Goal: Task Accomplishment & Management: Complete application form

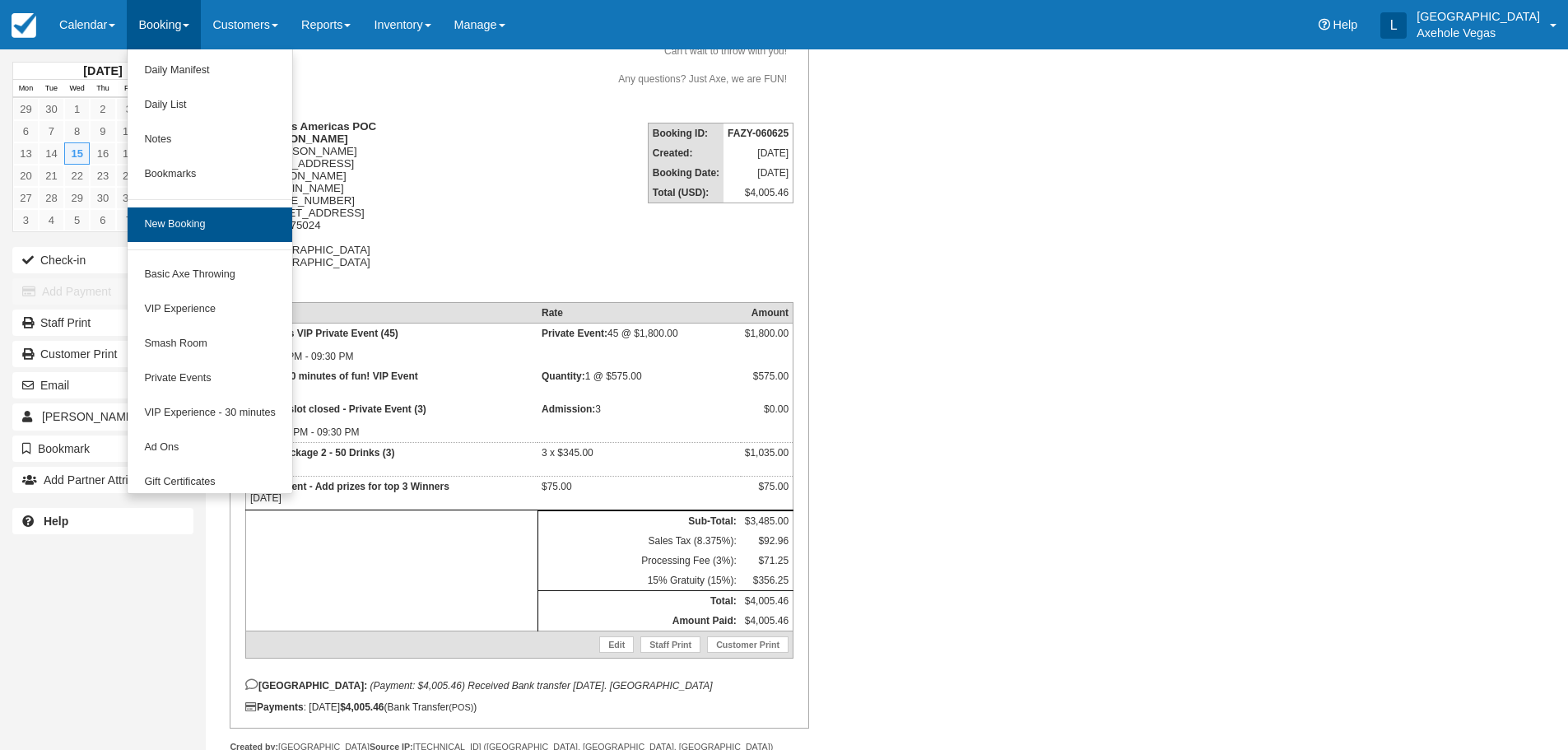
scroll to position [327, 0]
click at [183, 219] on link "New Booking" at bounding box center [209, 224] width 164 height 35
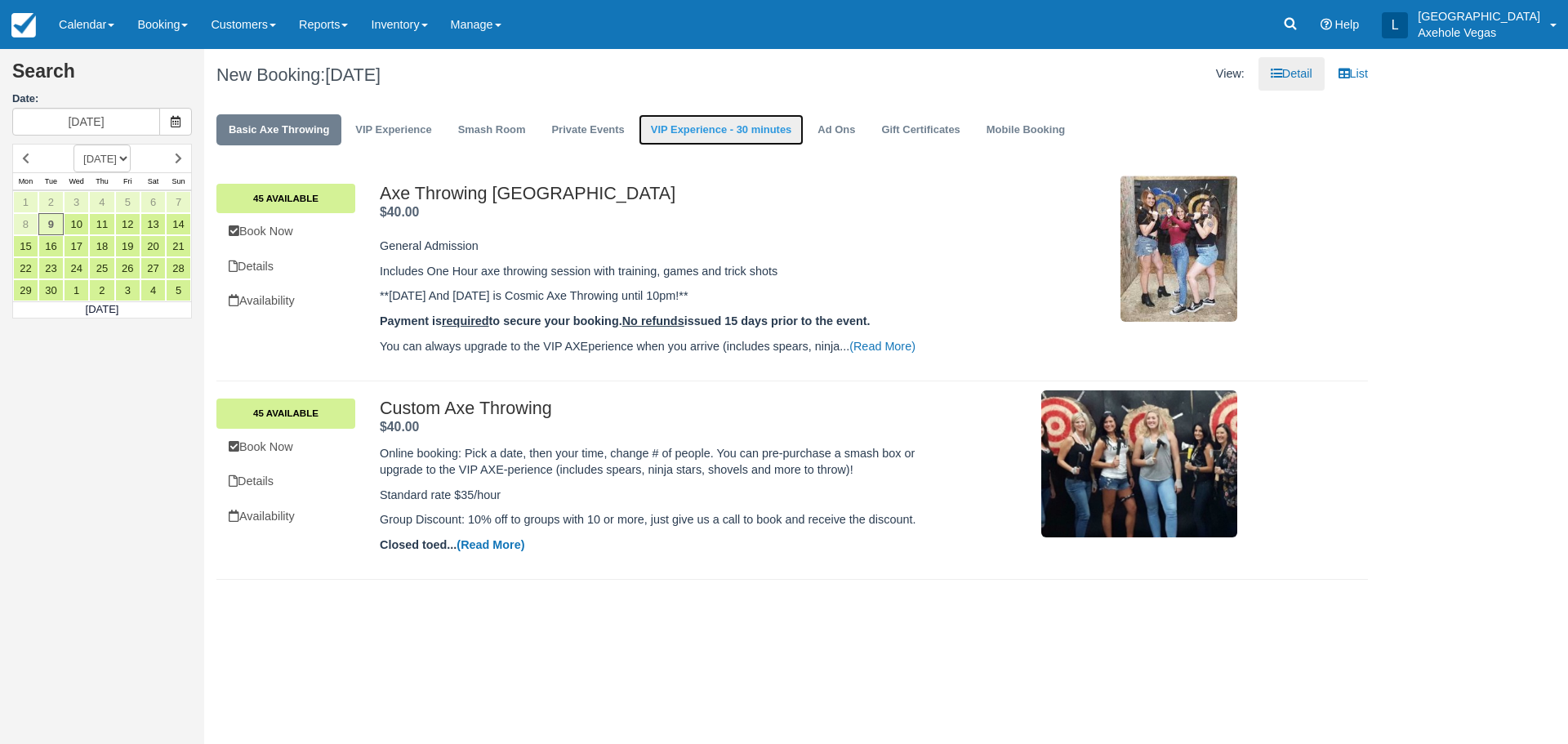
click at [678, 126] on link "VIP Experience - 30 minutes" at bounding box center [721, 130] width 166 height 32
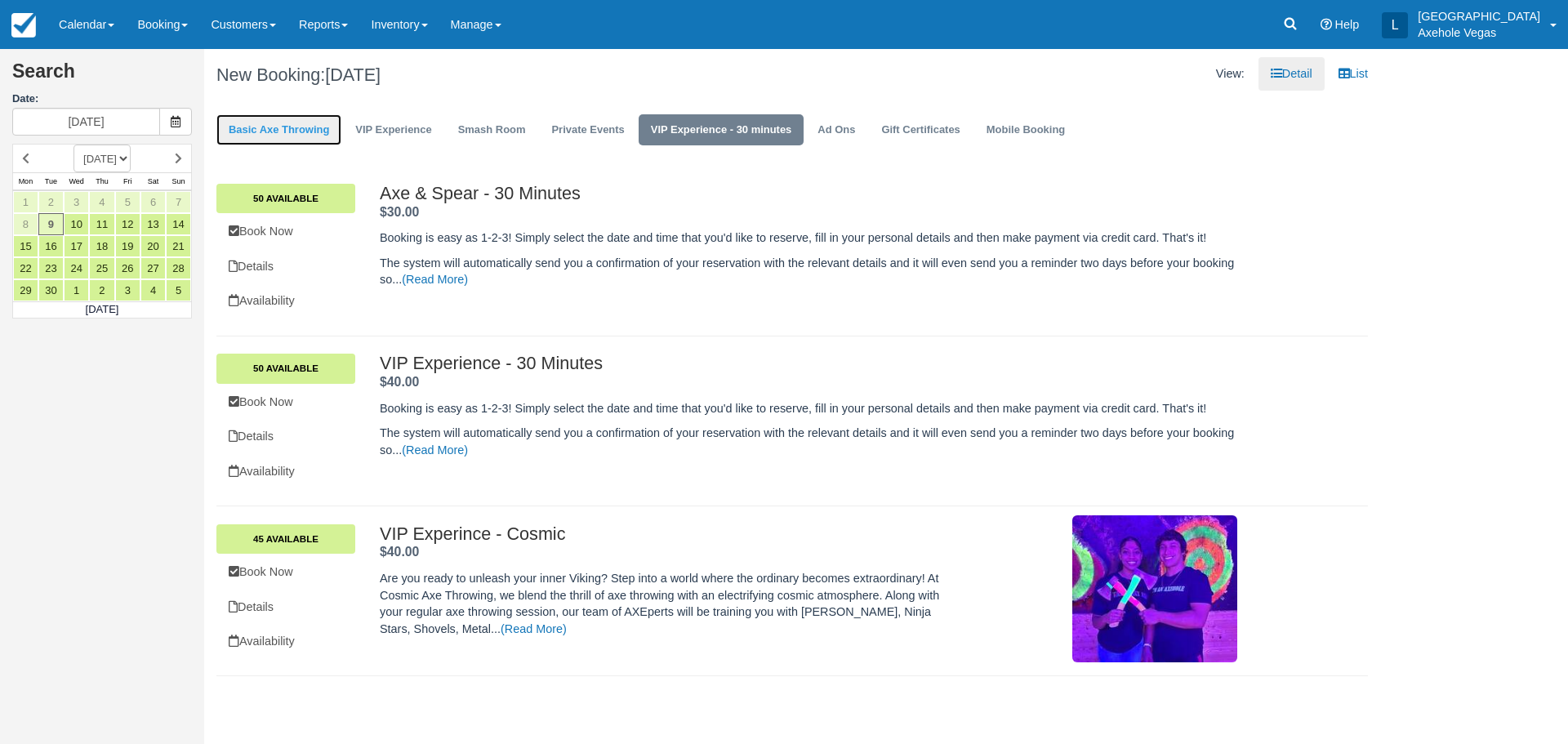
click at [315, 128] on link "Basic Axe Throwing" at bounding box center [278, 130] width 125 height 32
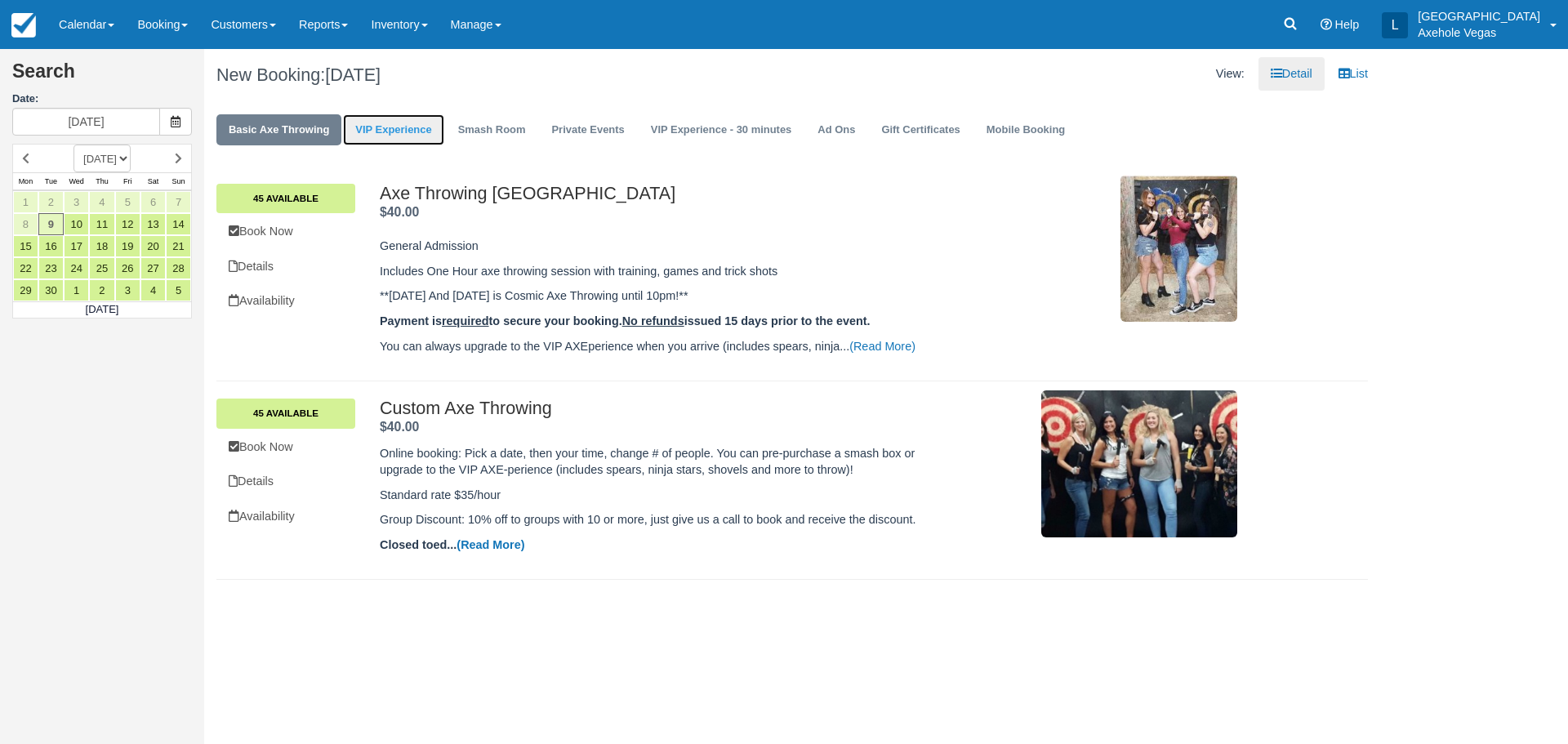
click at [427, 128] on link "VIP Experience" at bounding box center [393, 130] width 100 height 32
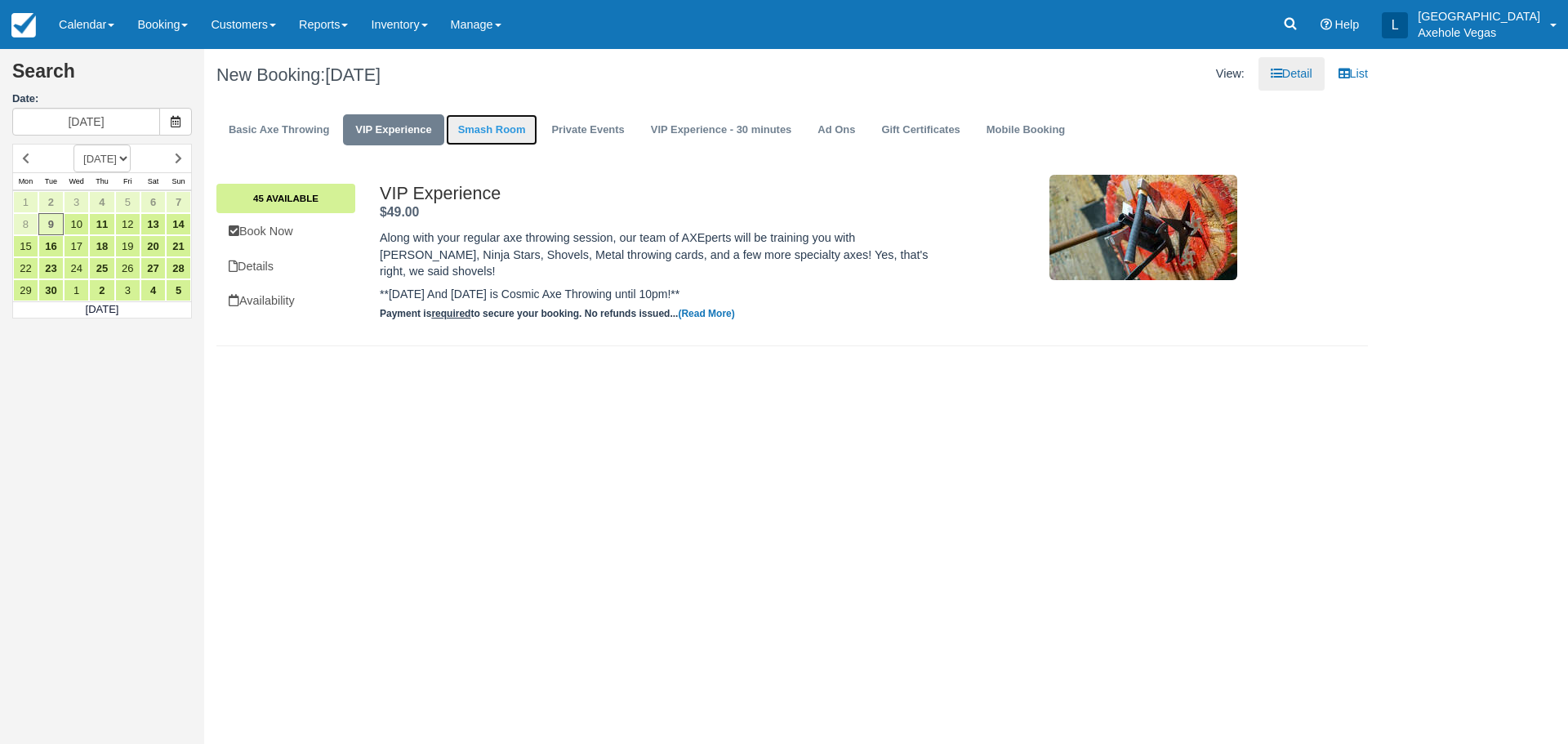
click at [481, 128] on link "Smash Room" at bounding box center [492, 130] width 93 height 32
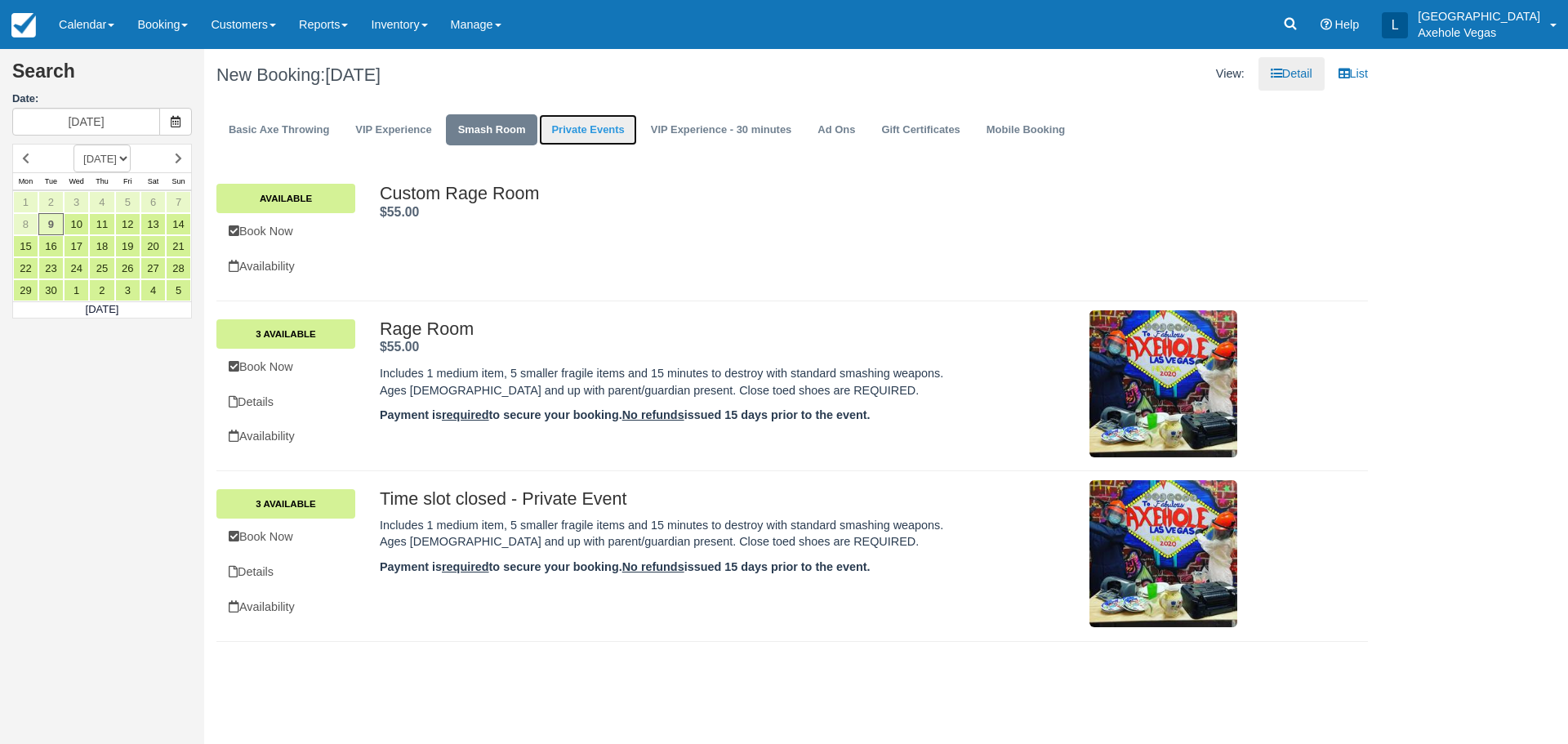
click at [590, 127] on link "Private Events" at bounding box center [587, 130] width 97 height 32
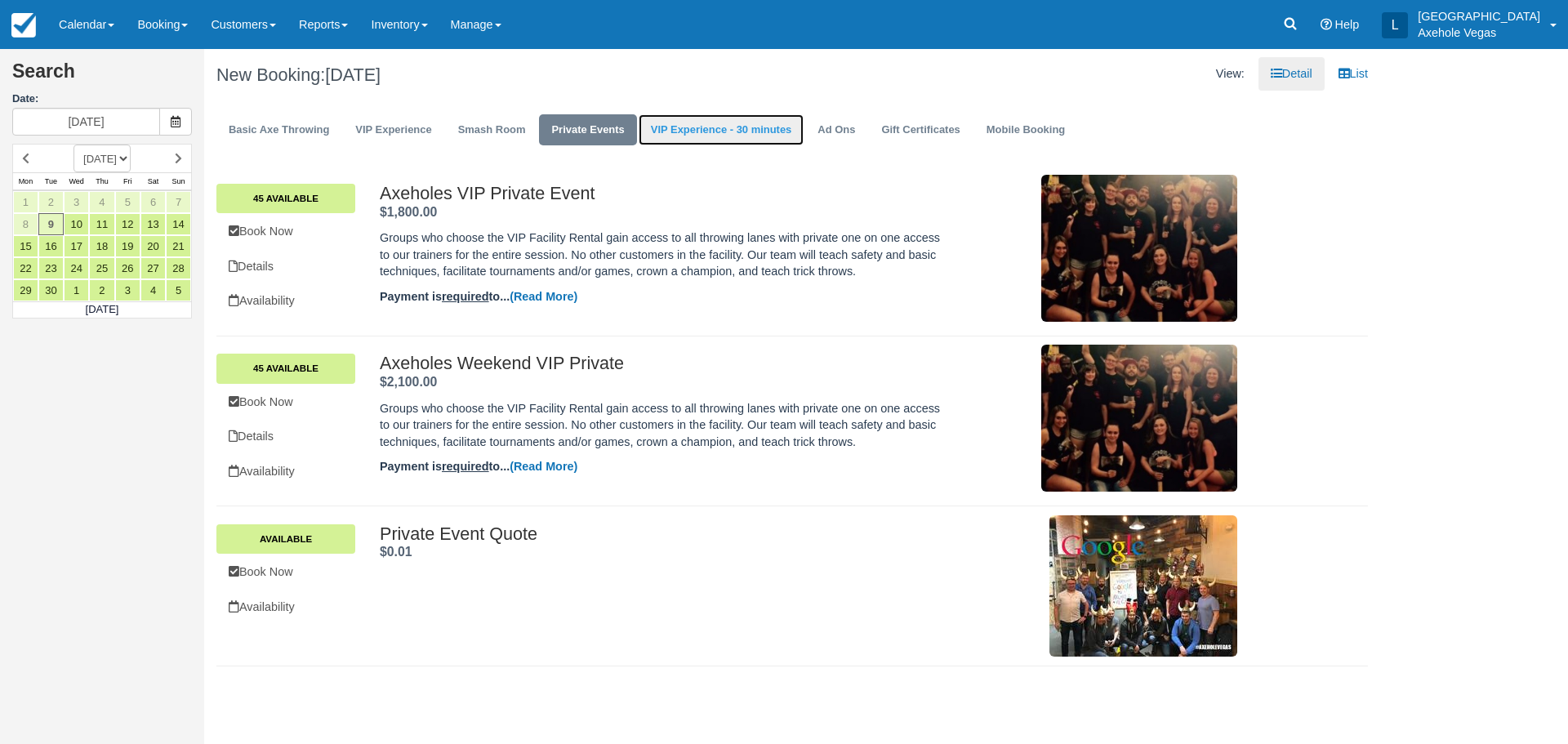
click at [671, 134] on link "VIP Experience - 30 minutes" at bounding box center [721, 130] width 166 height 32
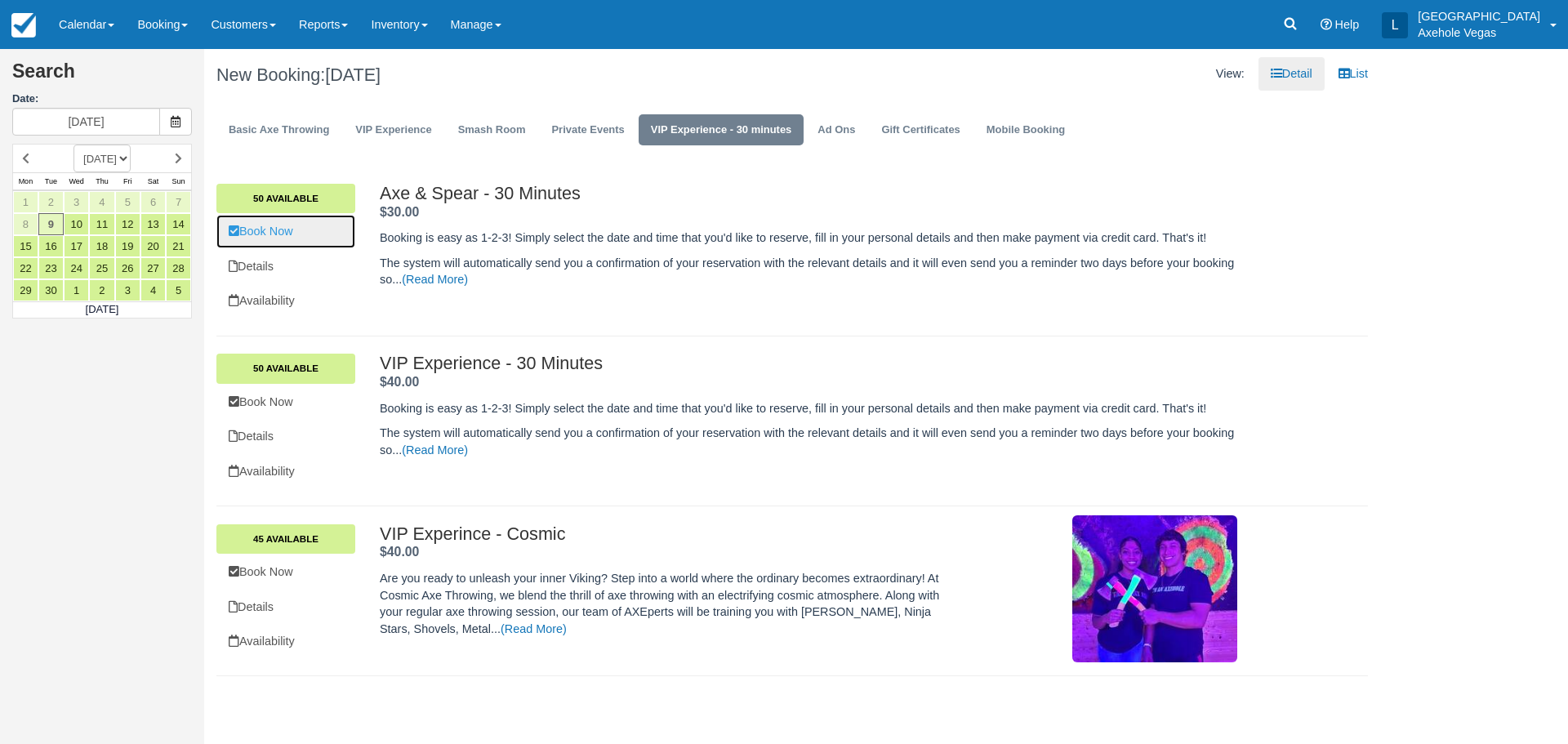
click at [286, 231] on link "Book Now" at bounding box center [286, 232] width 139 height 33
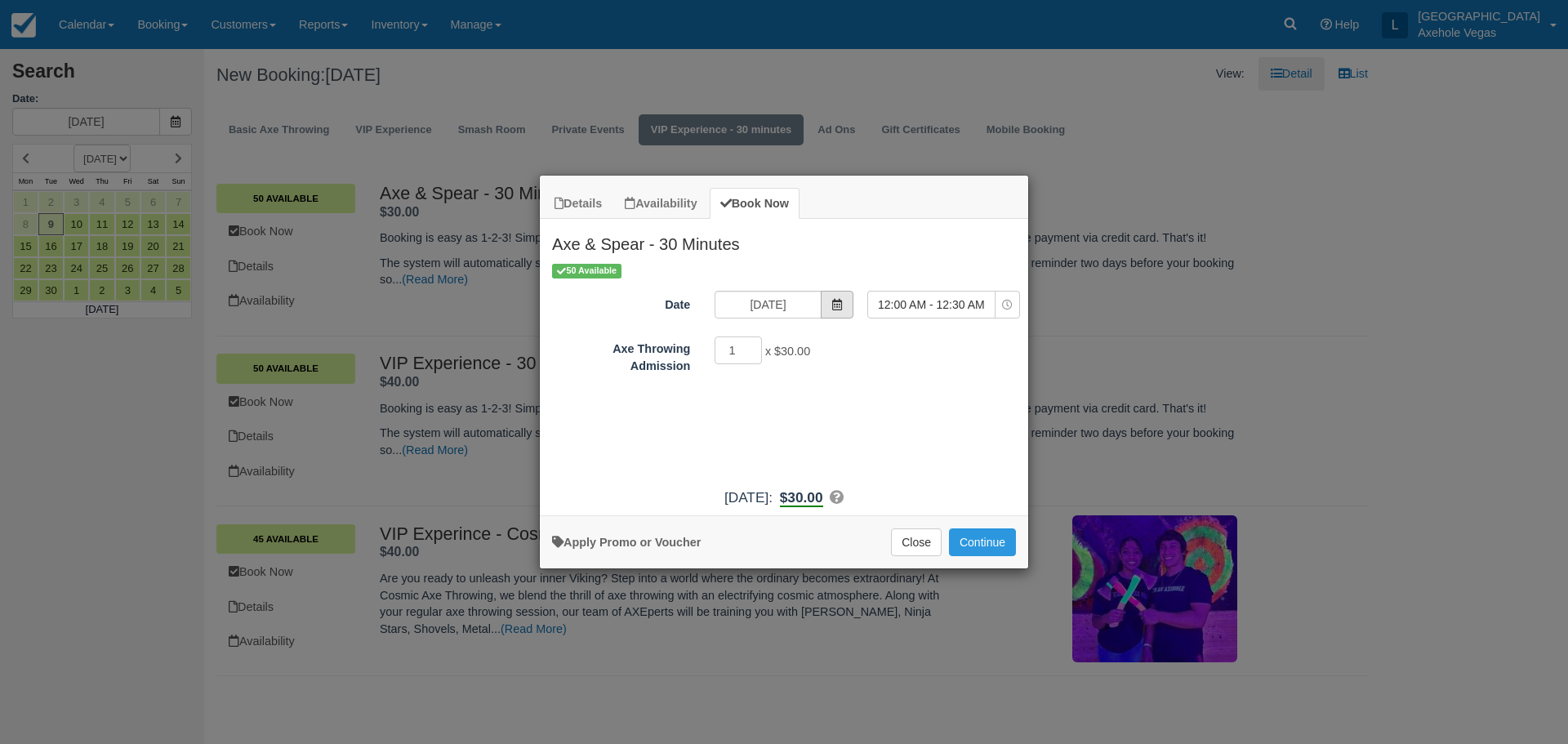
click at [834, 299] on icon "Item Modal" at bounding box center [836, 304] width 11 height 11
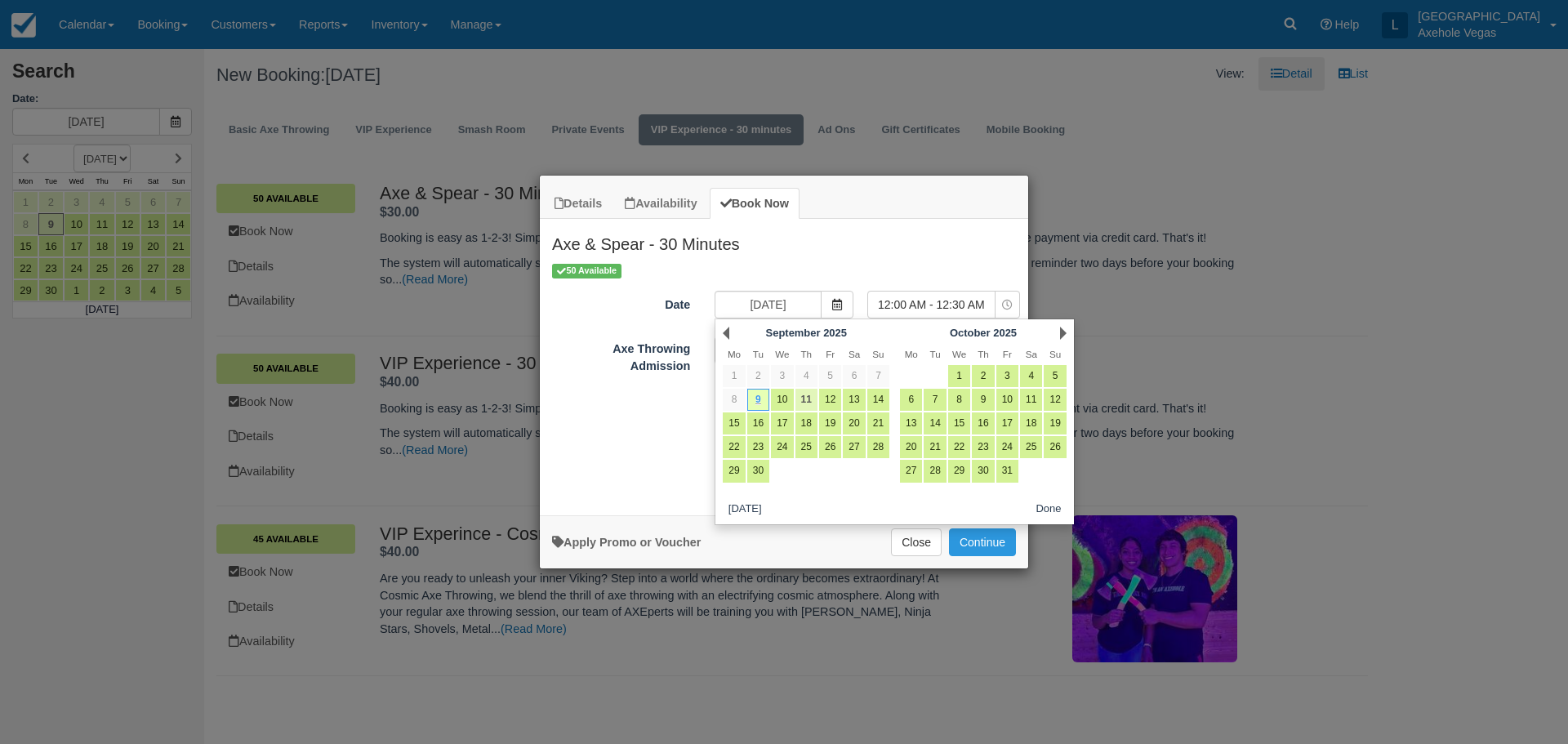
click at [815, 395] on link "11" at bounding box center [807, 400] width 22 height 22
type input "[DATE]"
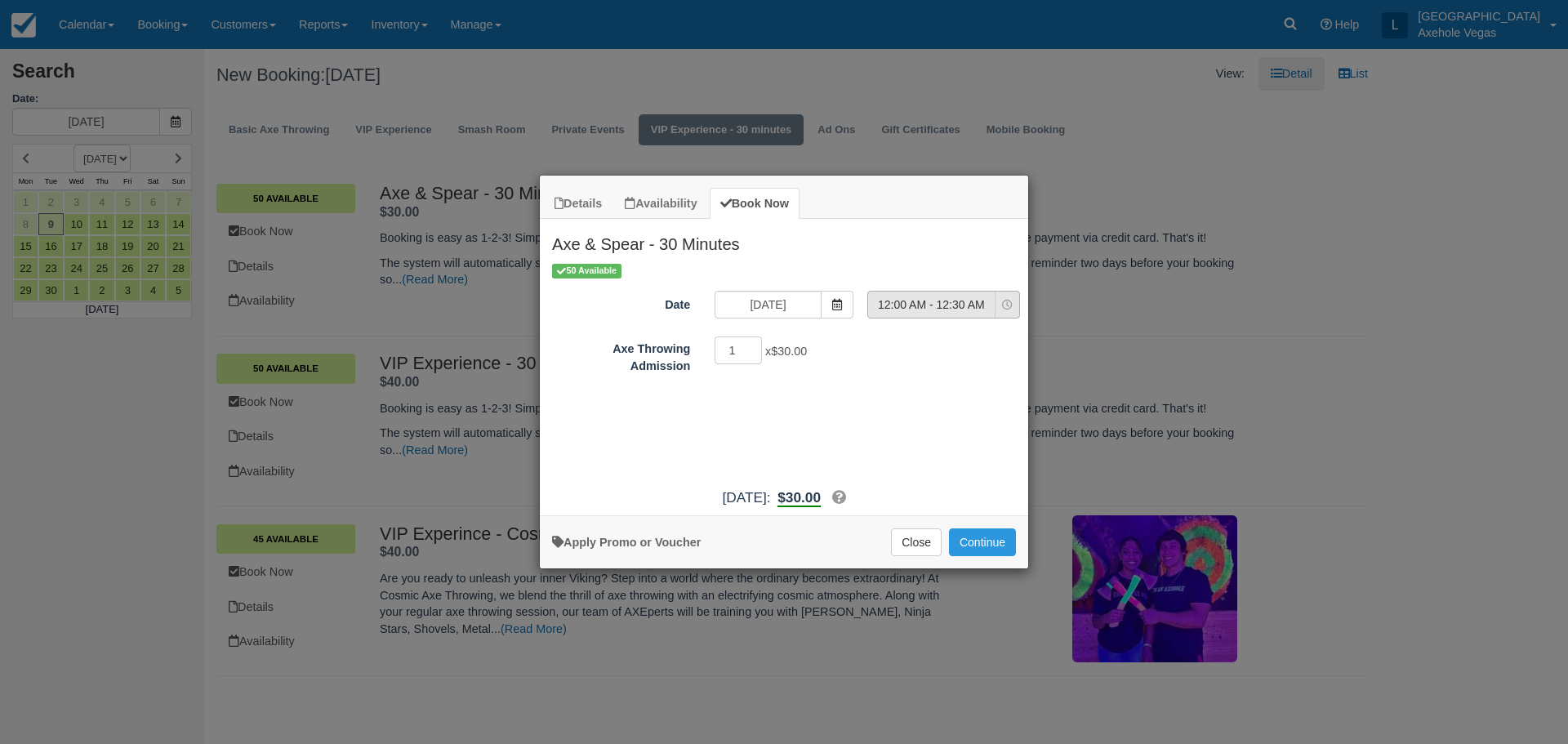
click at [1007, 305] on icon "Item Modal" at bounding box center [1006, 304] width 10 height 10
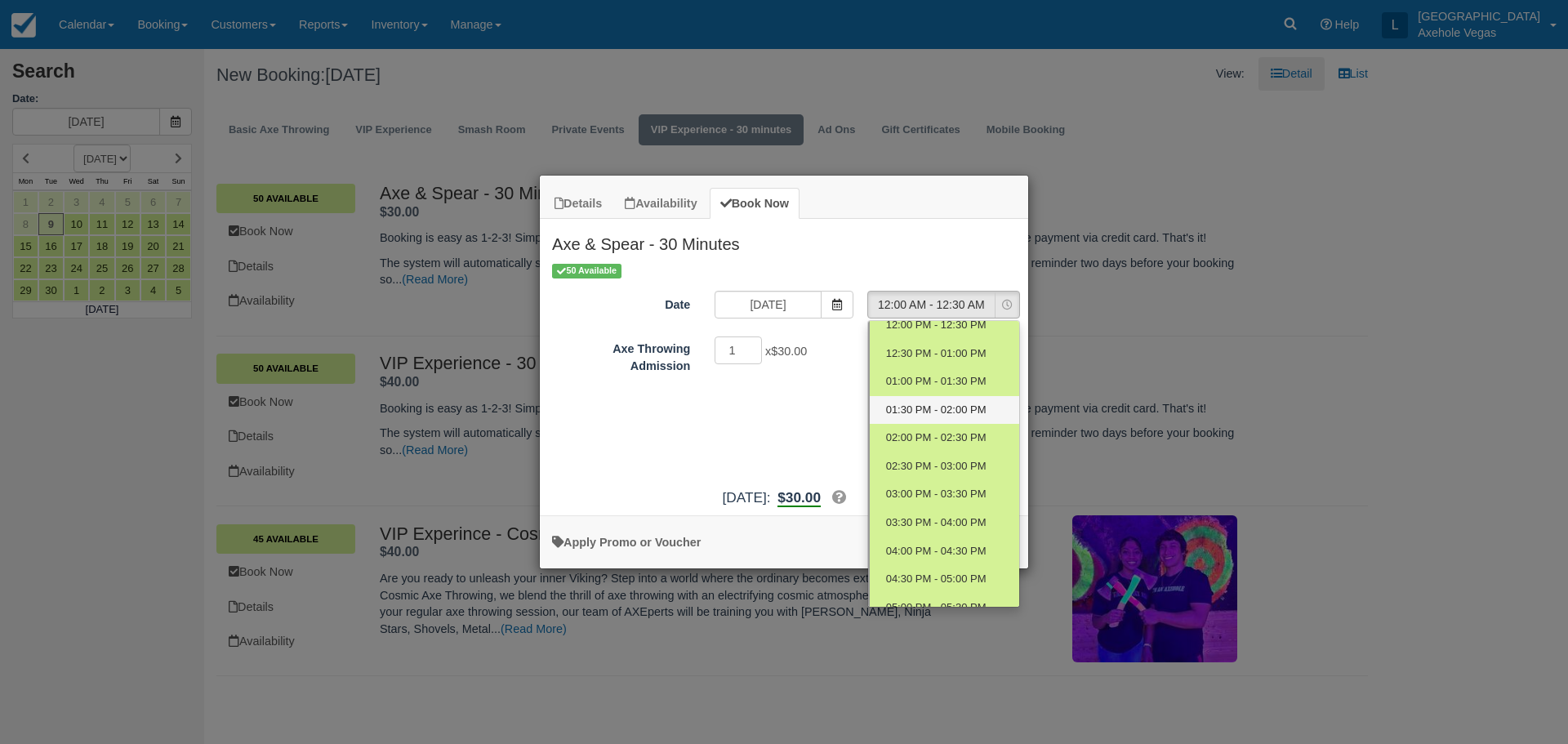
scroll to position [125, 0]
click at [953, 485] on span "02:30 PM - 03:00 PM" at bounding box center [936, 493] width 100 height 16
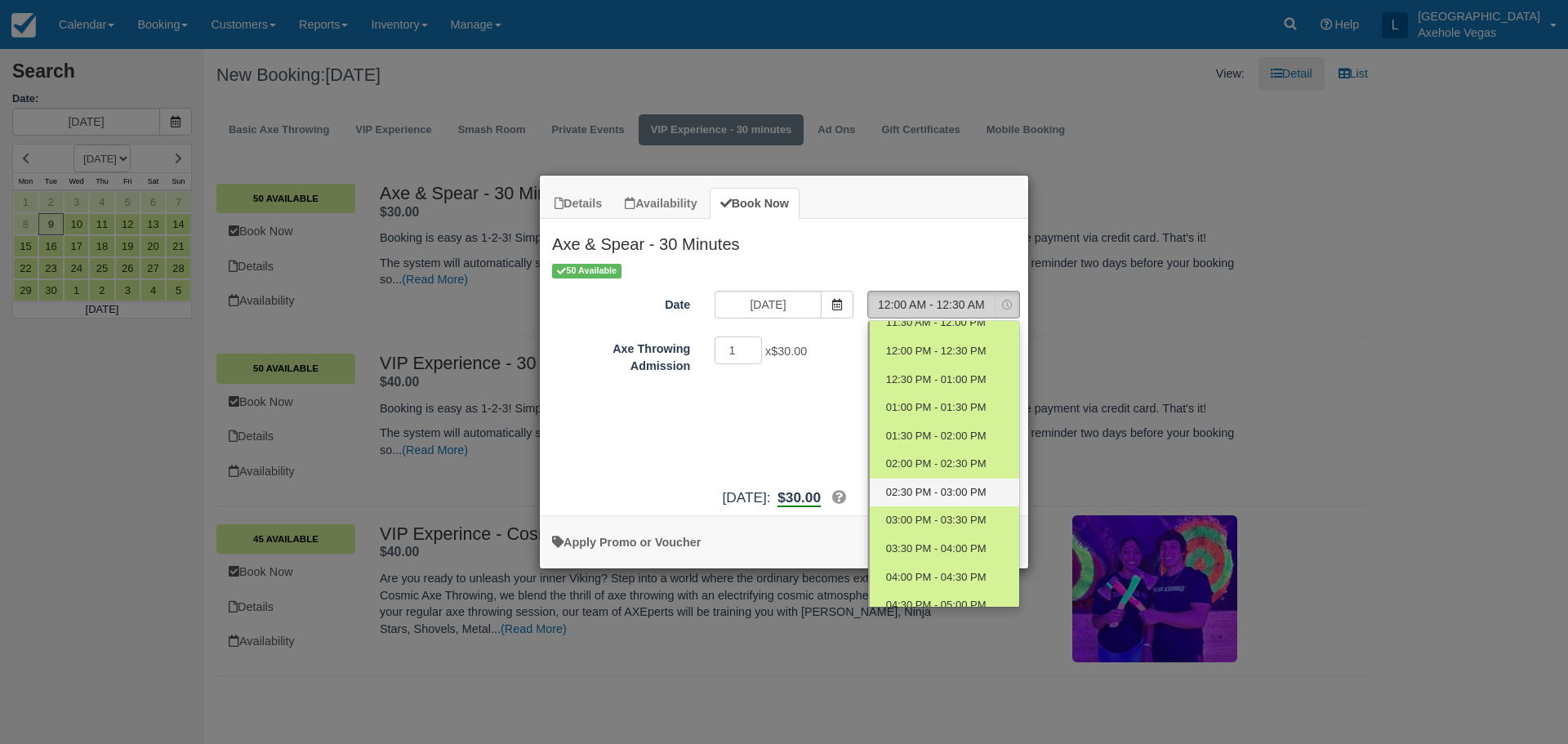
select select "10"
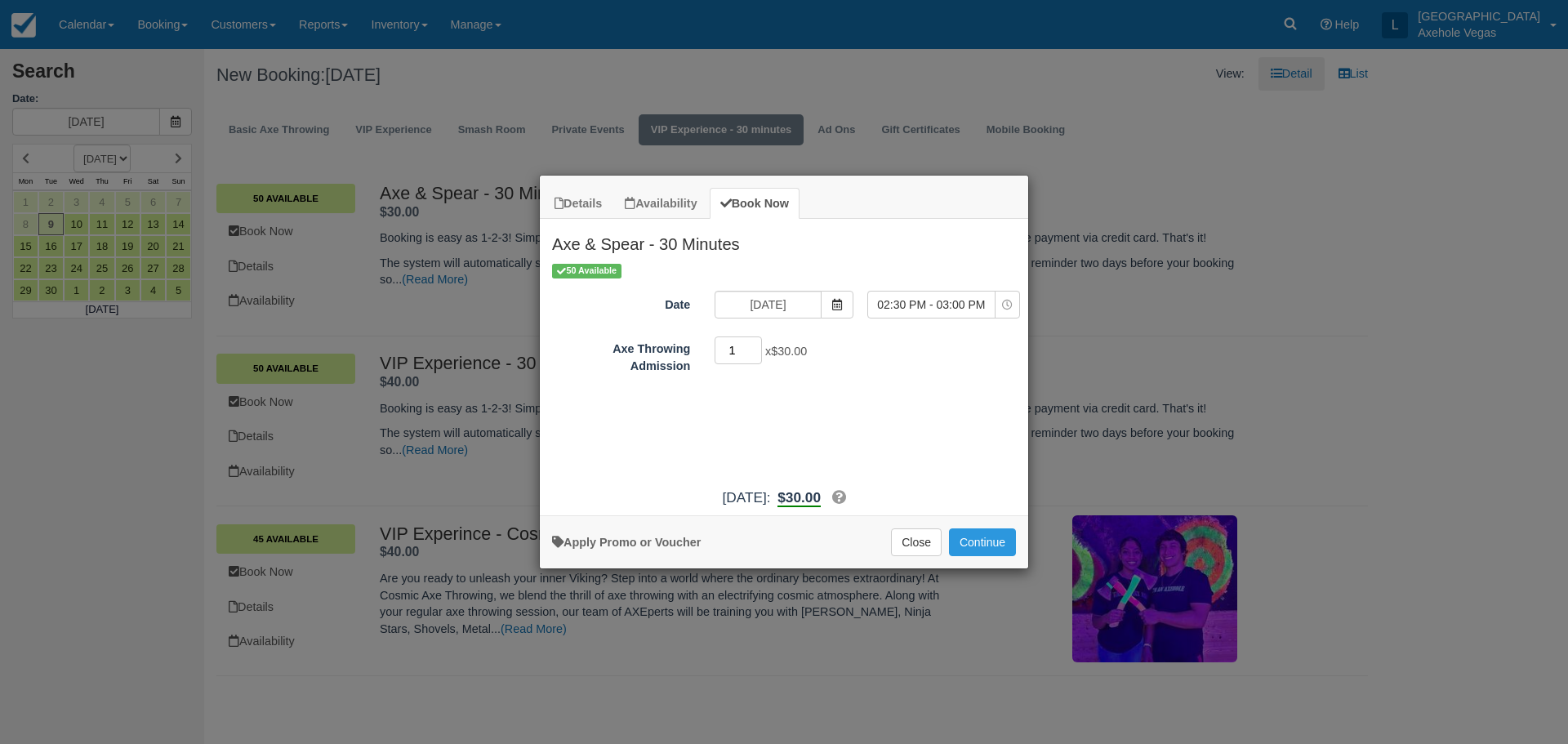
click at [742, 351] on input "1" at bounding box center [737, 351] width 47 height 28
click at [657, 540] on link "Apply Promo or Voucher" at bounding box center [626, 543] width 148 height 13
type input "GR100"
click at [868, 391] on button "Apply" at bounding box center [888, 401] width 41 height 21
click at [1002, 536] on button "Continue" at bounding box center [982, 543] width 67 height 28
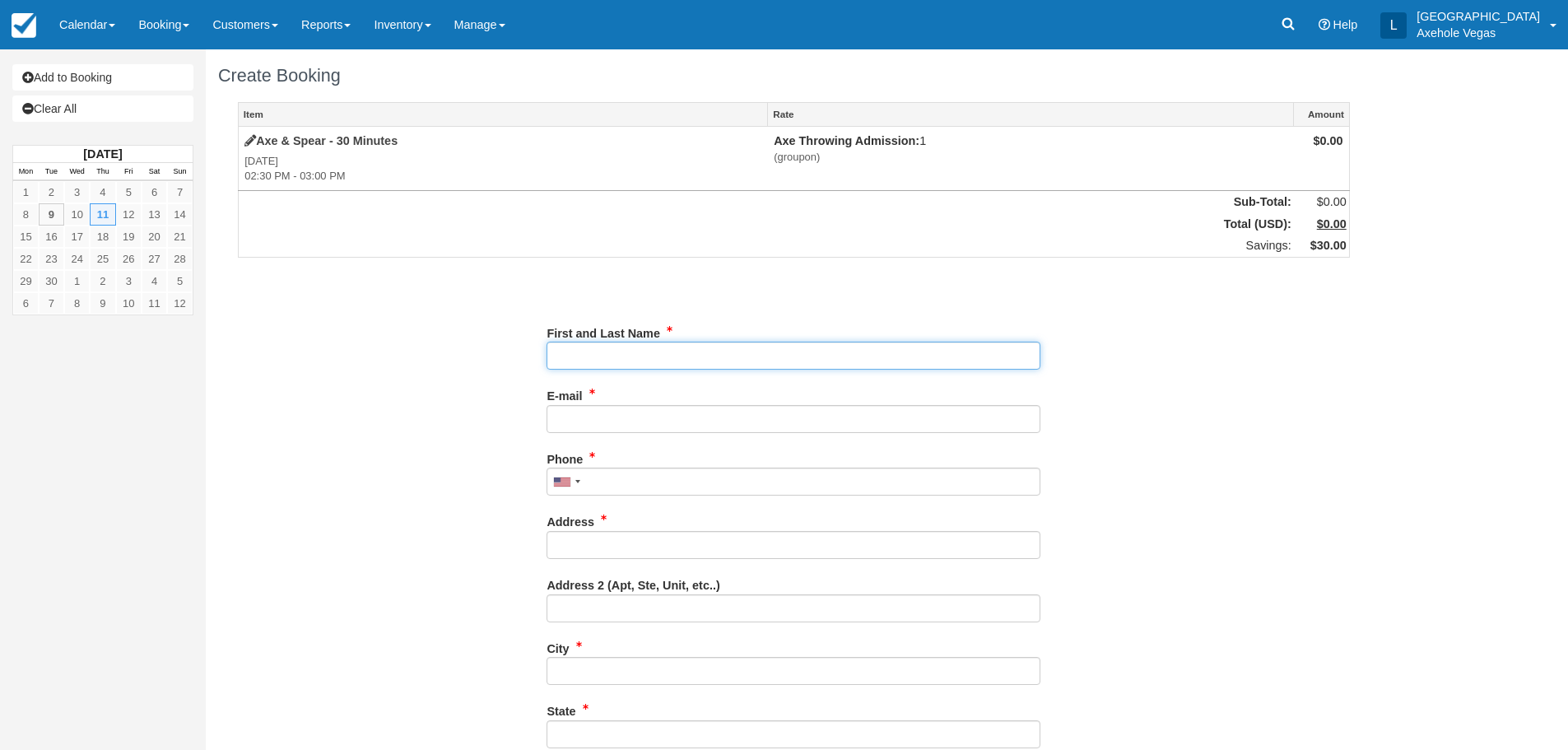
click at [712, 350] on input "First and Last Name" at bounding box center [794, 355] width 494 height 28
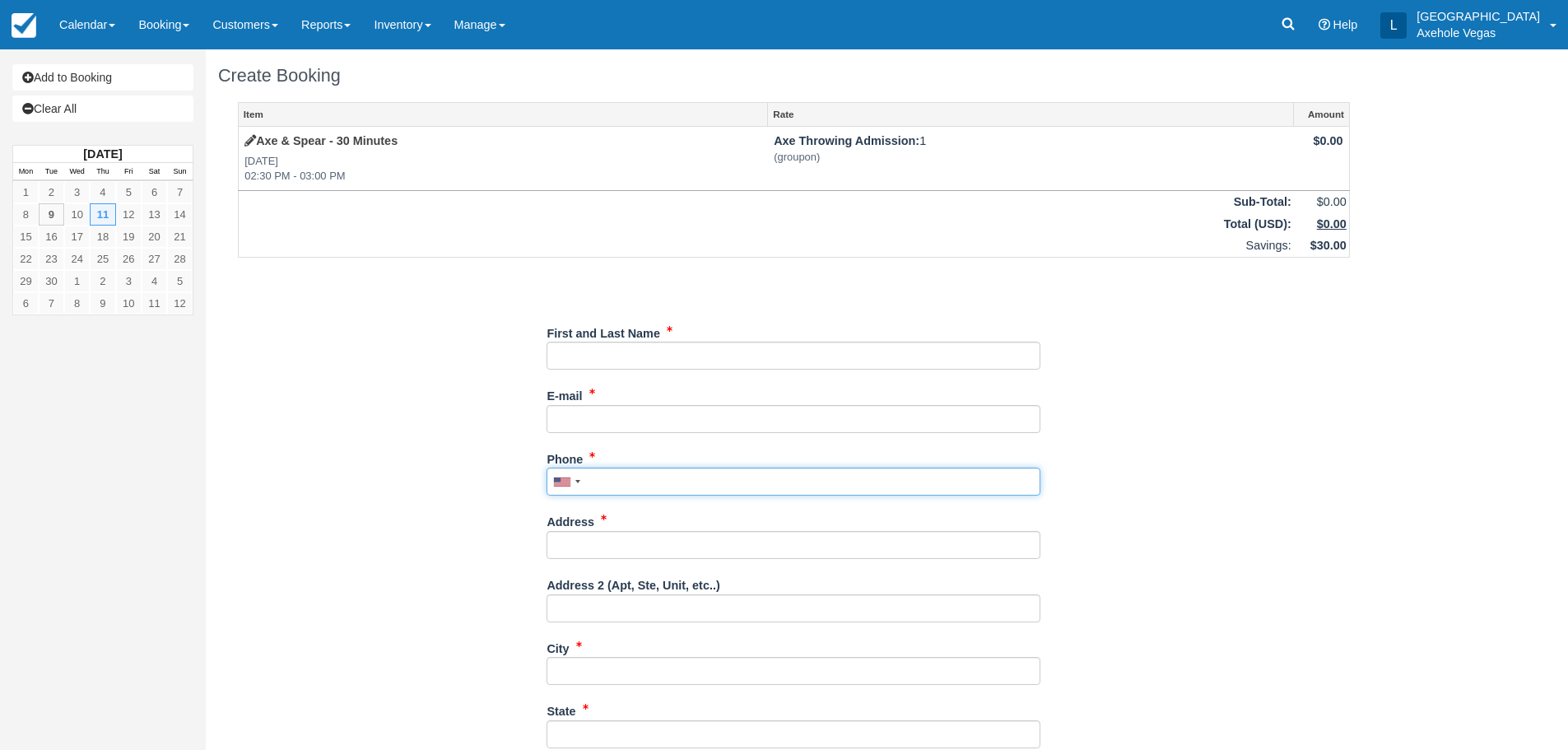
click at [924, 487] on input "Phone" at bounding box center [794, 482] width 494 height 28
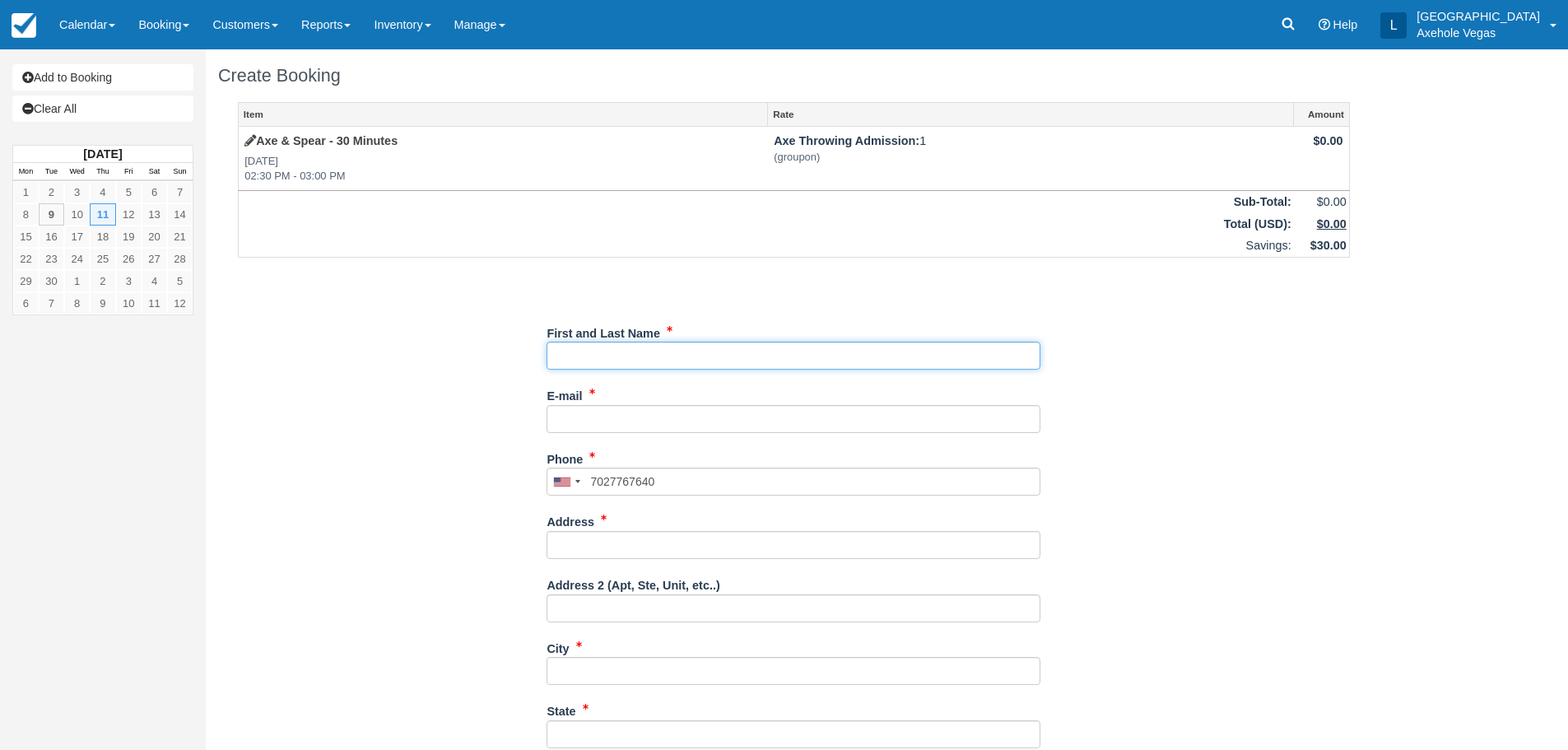
type input "(702) 776-7640"
type input "London Axehole Inc. Axehole Vegas"
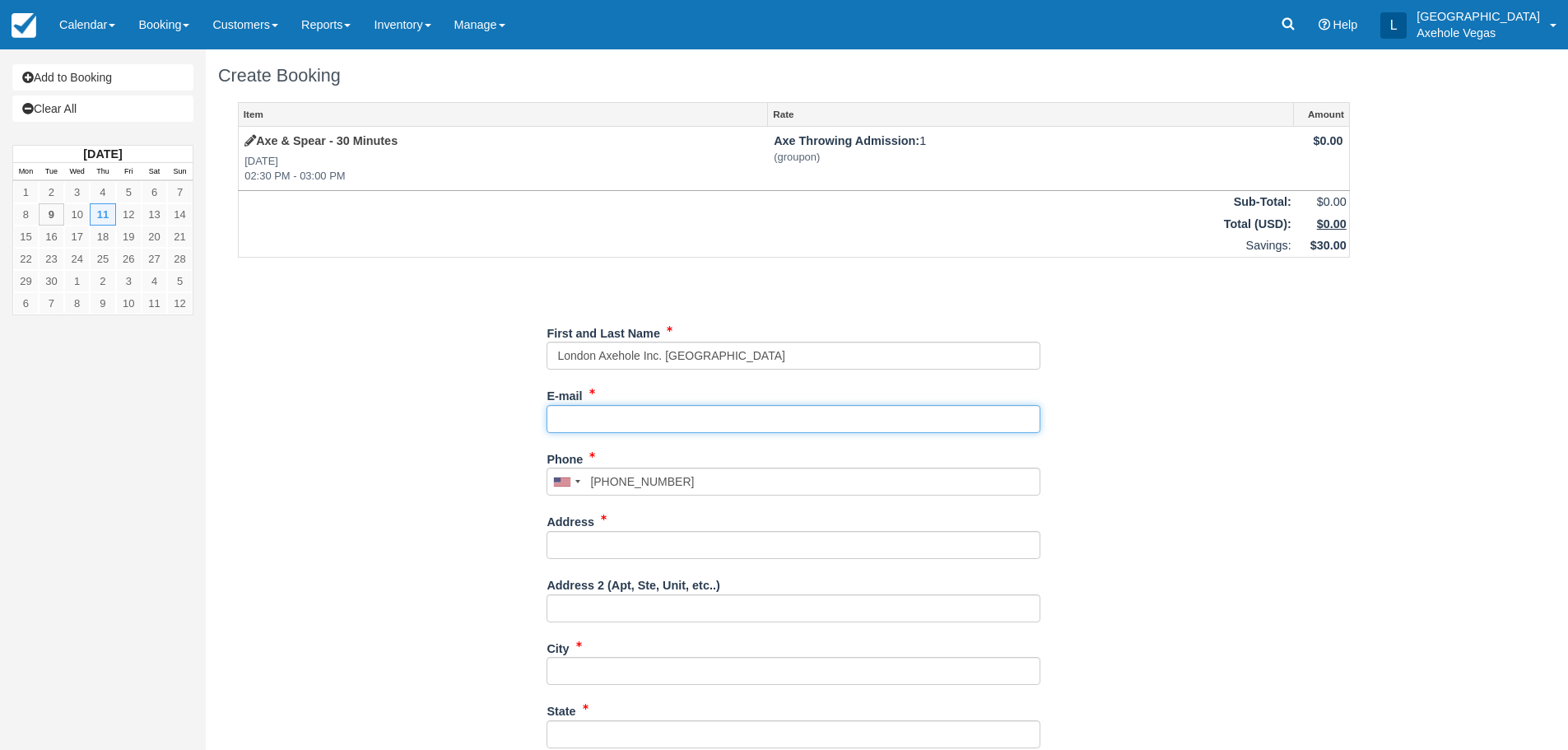
type input "axeholevegas@gmail.com"
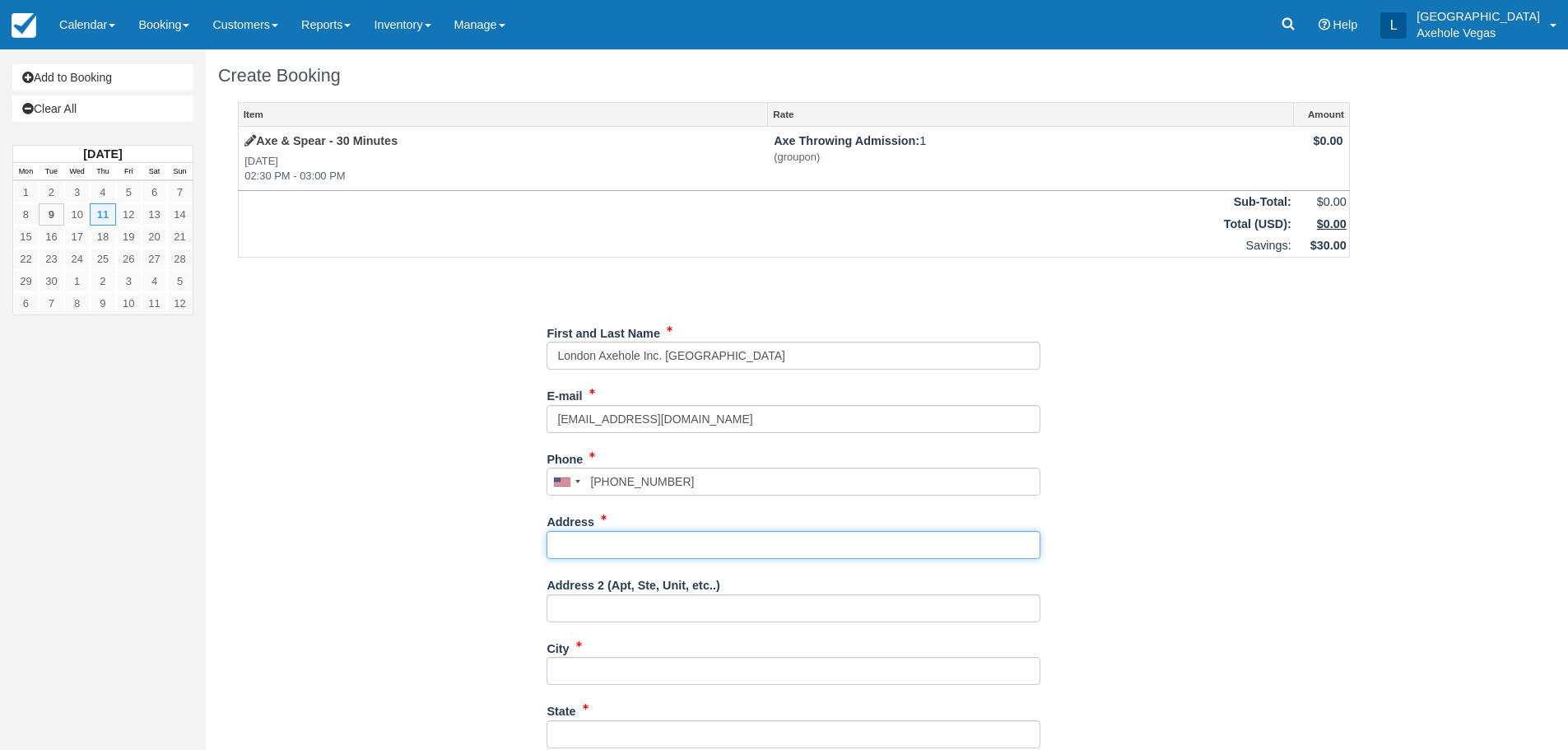
type input "450 Fremont street"
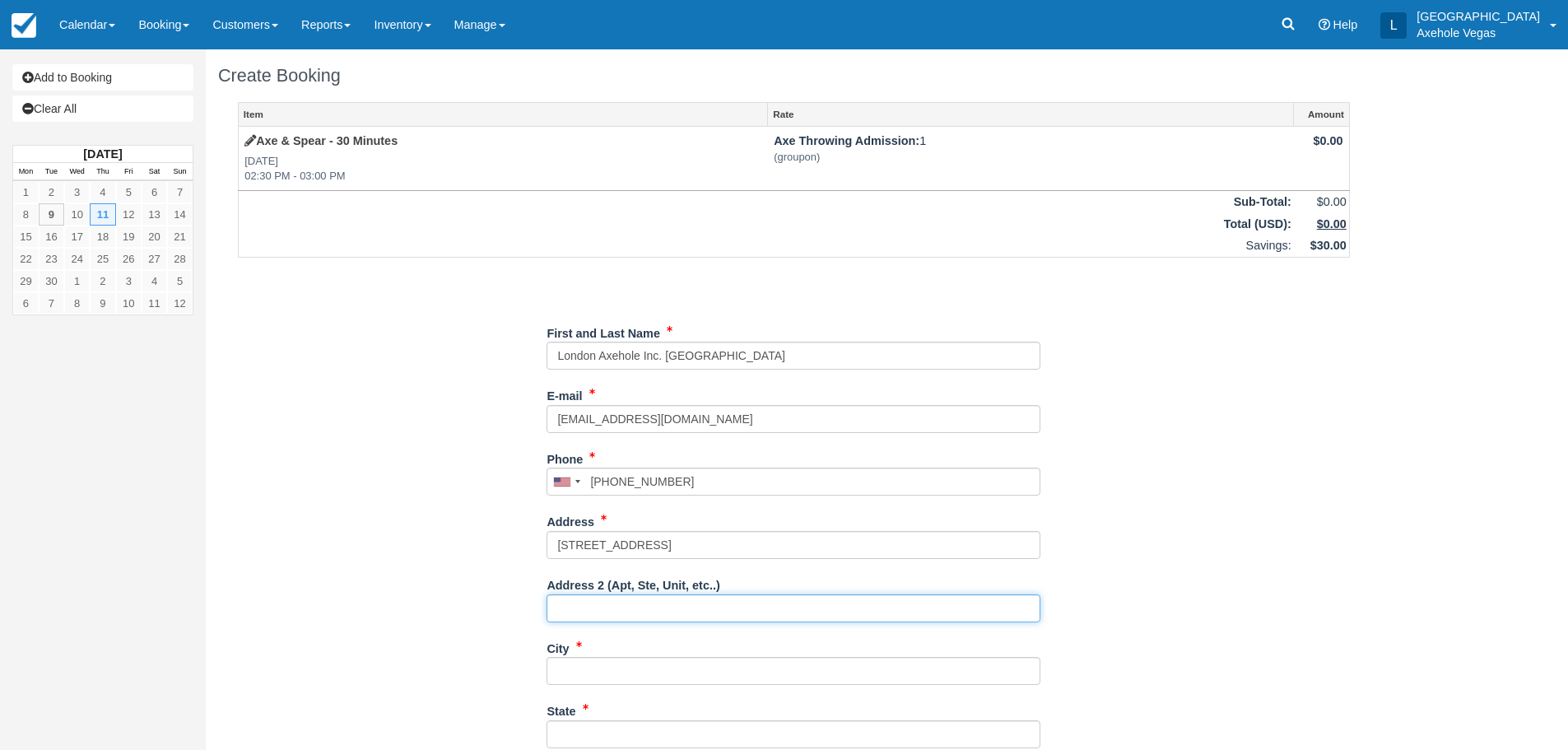
type input "Ste 163"
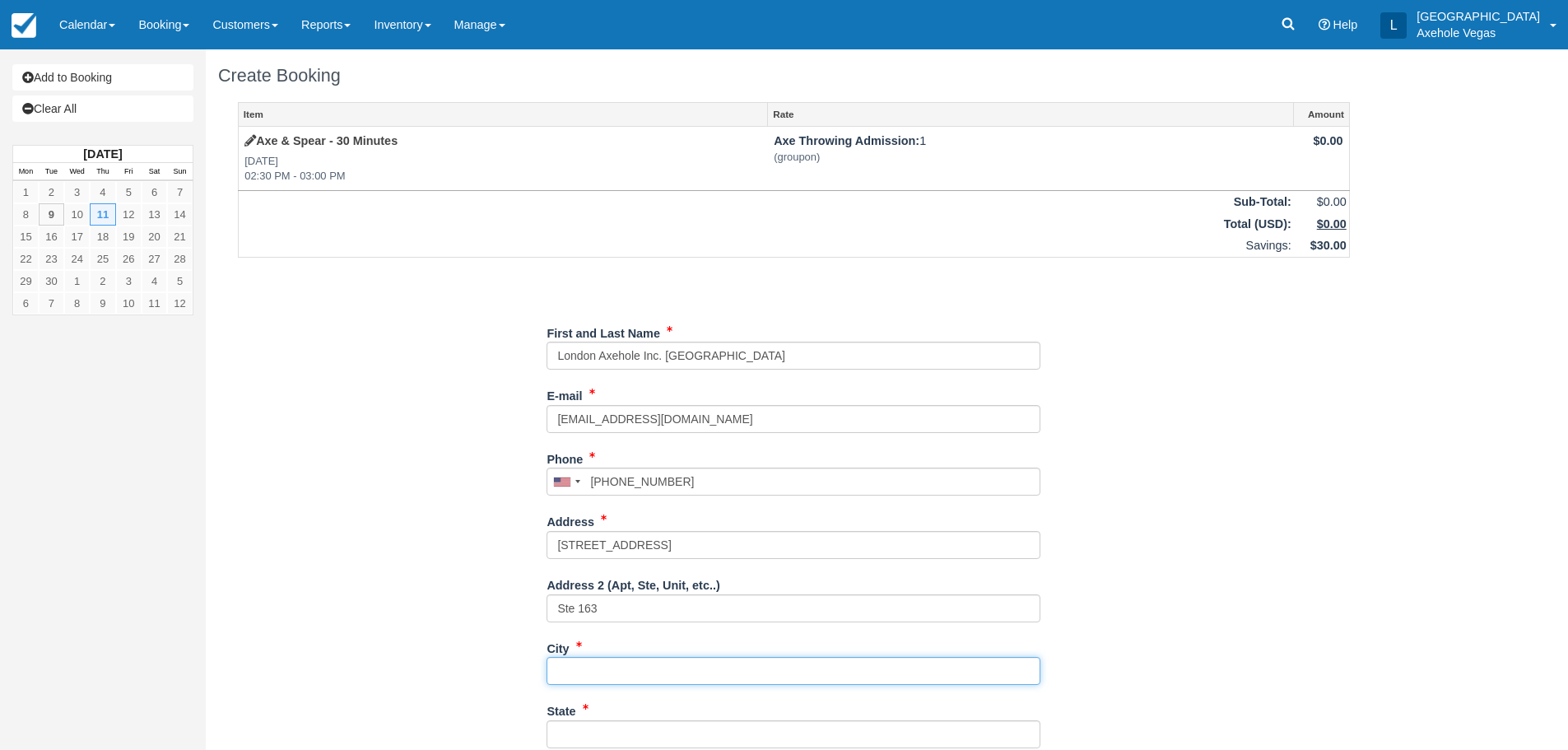
type input "las vegas"
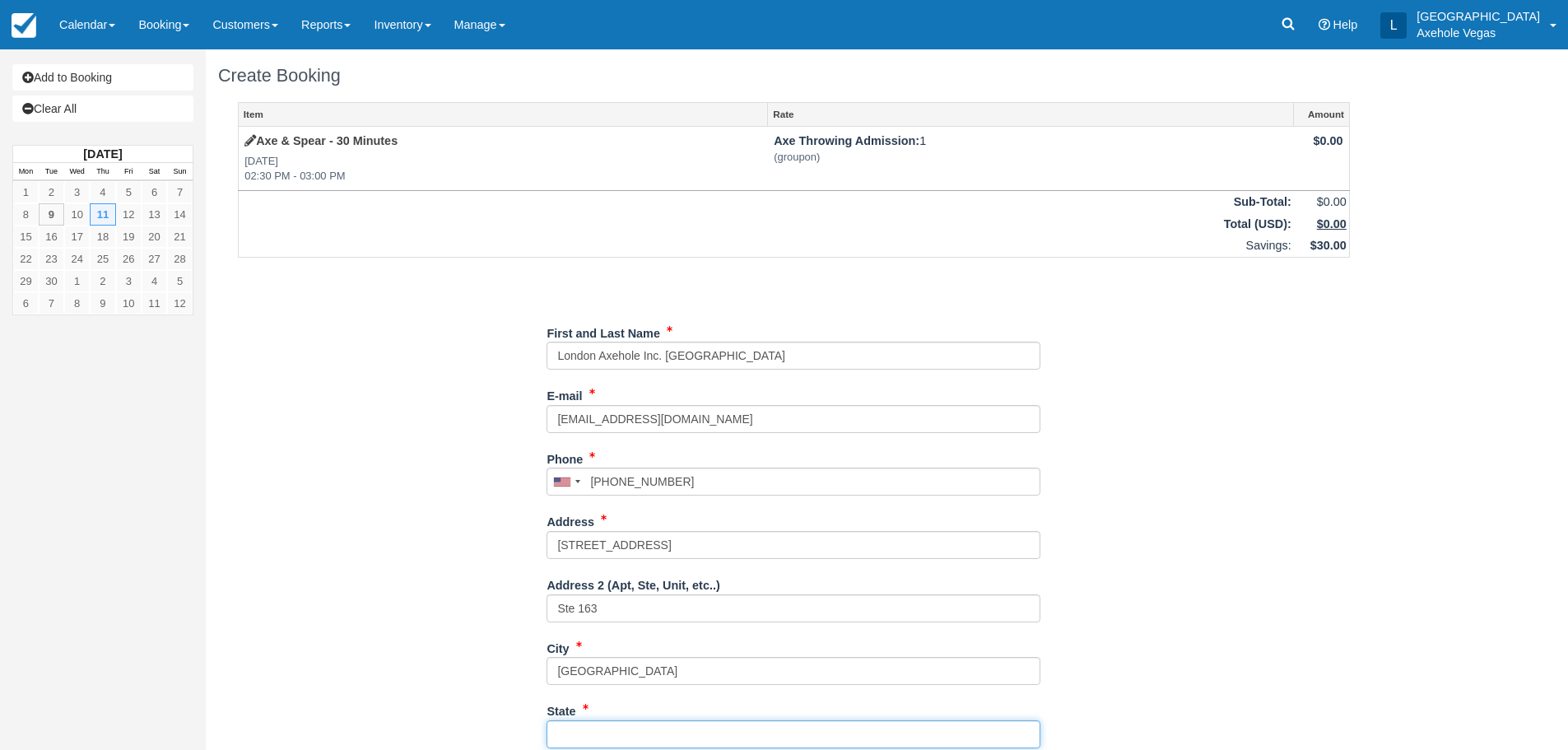
type input "NV"
type input "United States"
type input "89101"
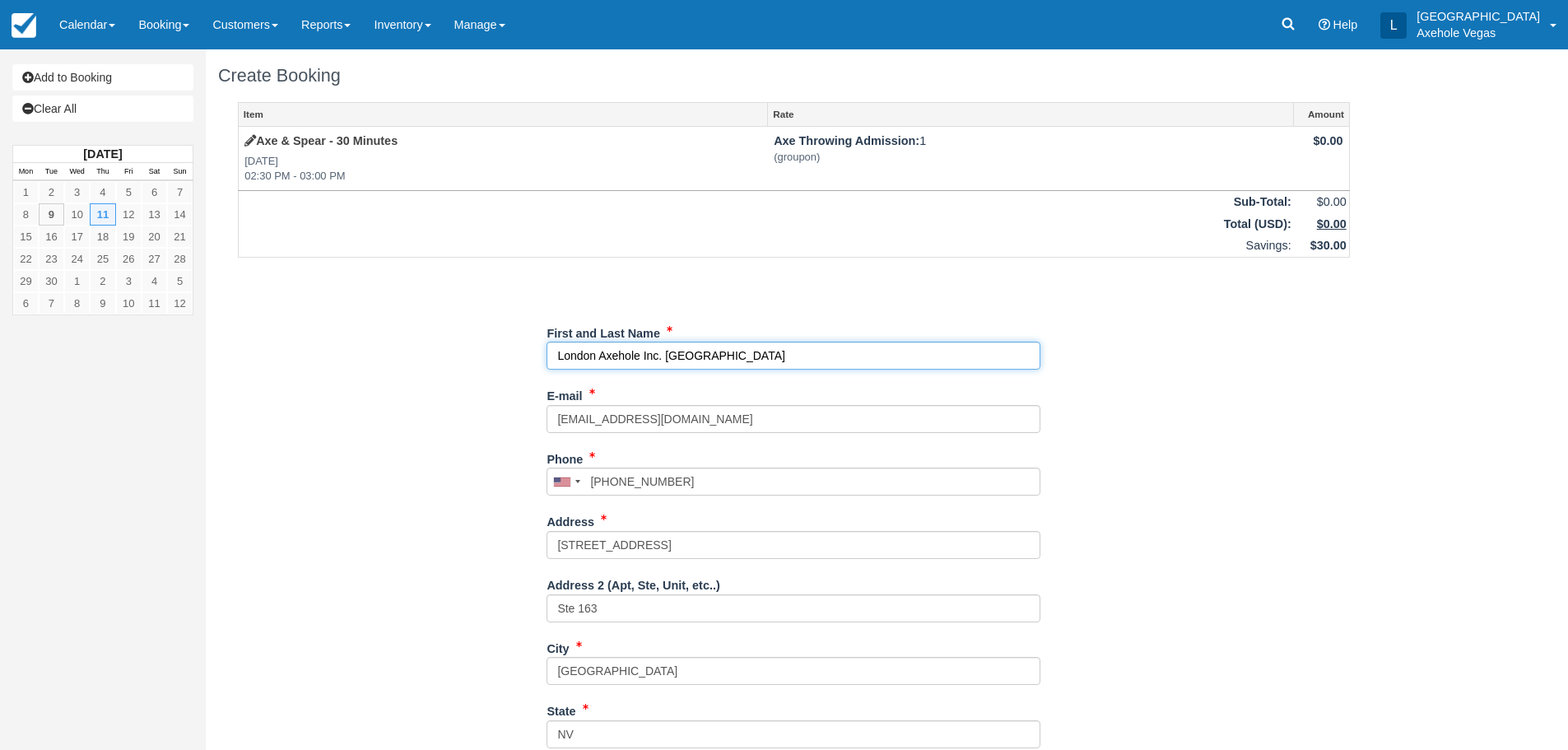
drag, startPoint x: 762, startPoint y: 360, endPoint x: 521, endPoint y: 358, distance: 241.0
click at [524, 358] on div "Item Rate Amount Axe & Spear - 30 Minutes Thu Sep 11, 2025 02:30 PM - 03:00 PM …" at bounding box center [794, 534] width 1152 height 865
type input "U"
type input "Elaine Fortuna"
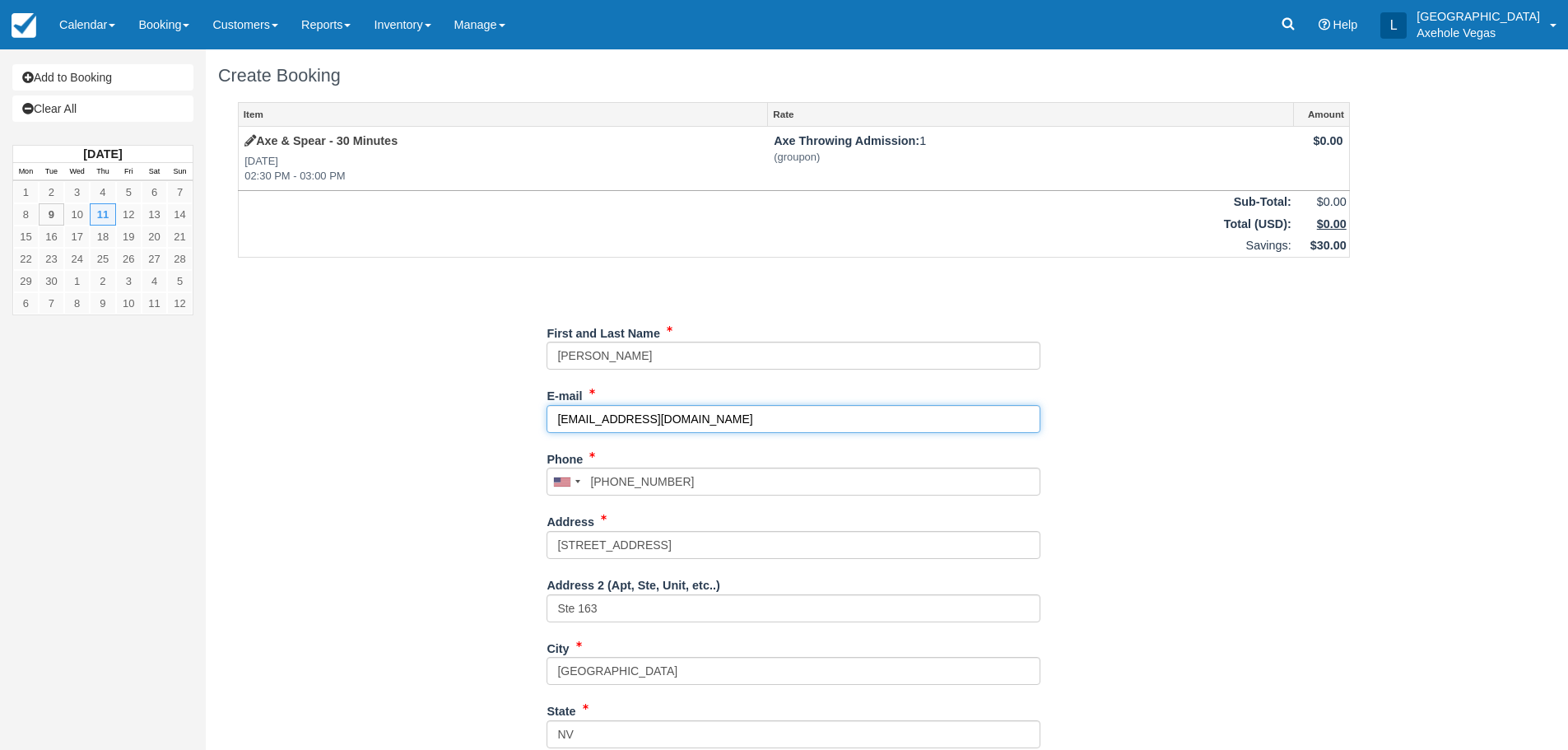
drag, startPoint x: 713, startPoint y: 419, endPoint x: 513, endPoint y: 413, distance: 200.1
click at [515, 413] on div "Item Rate Amount Axe & Spear - 30 Minutes Thu Sep 11, 2025 02:30 PM - 03:00 PM …" at bounding box center [794, 534] width 1152 height 865
type input "Mlle_fortuna@protonmail.com"
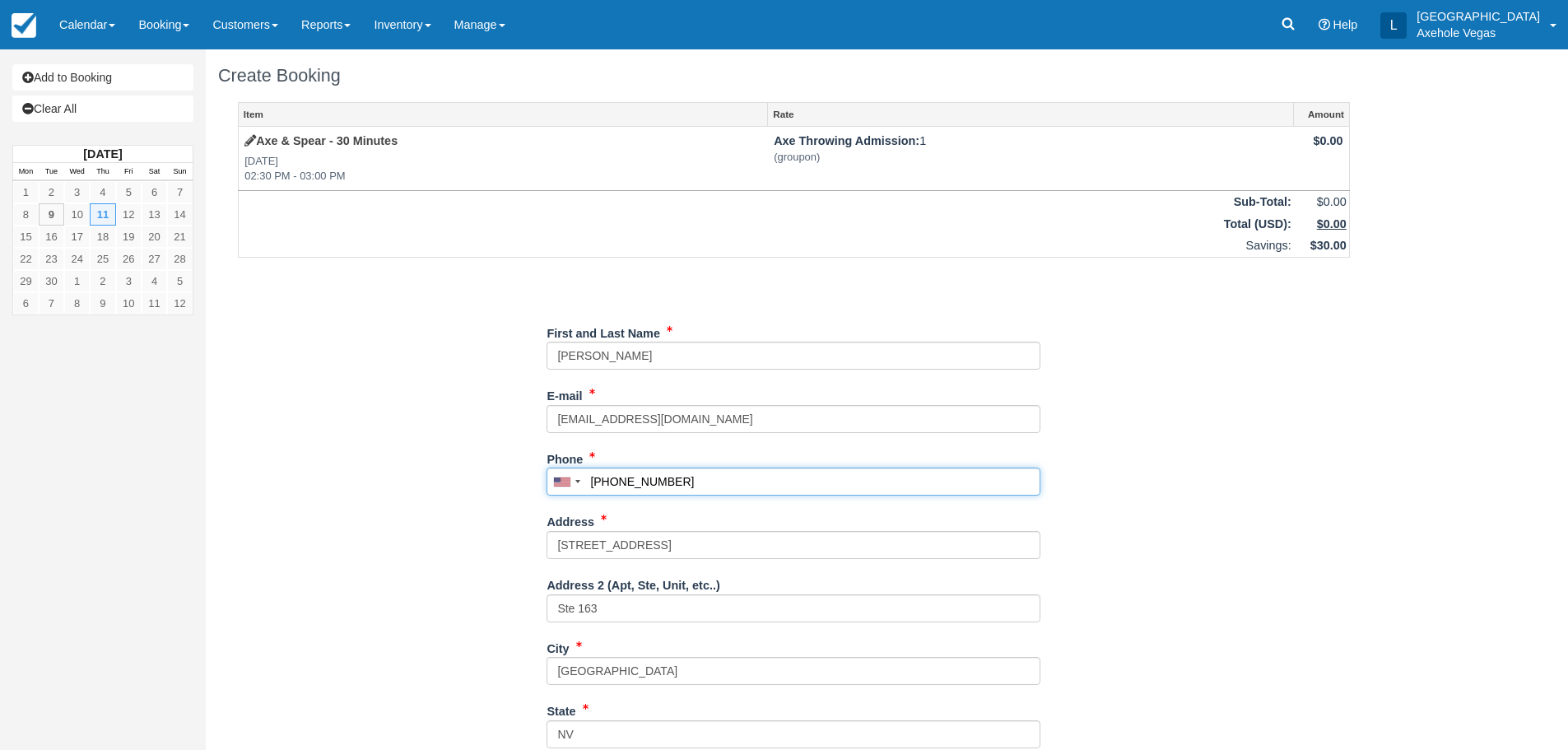
drag, startPoint x: 694, startPoint y: 483, endPoint x: 533, endPoint y: 483, distance: 161.0
click at [589, 479] on input "(702) 776-7640" at bounding box center [794, 482] width 494 height 28
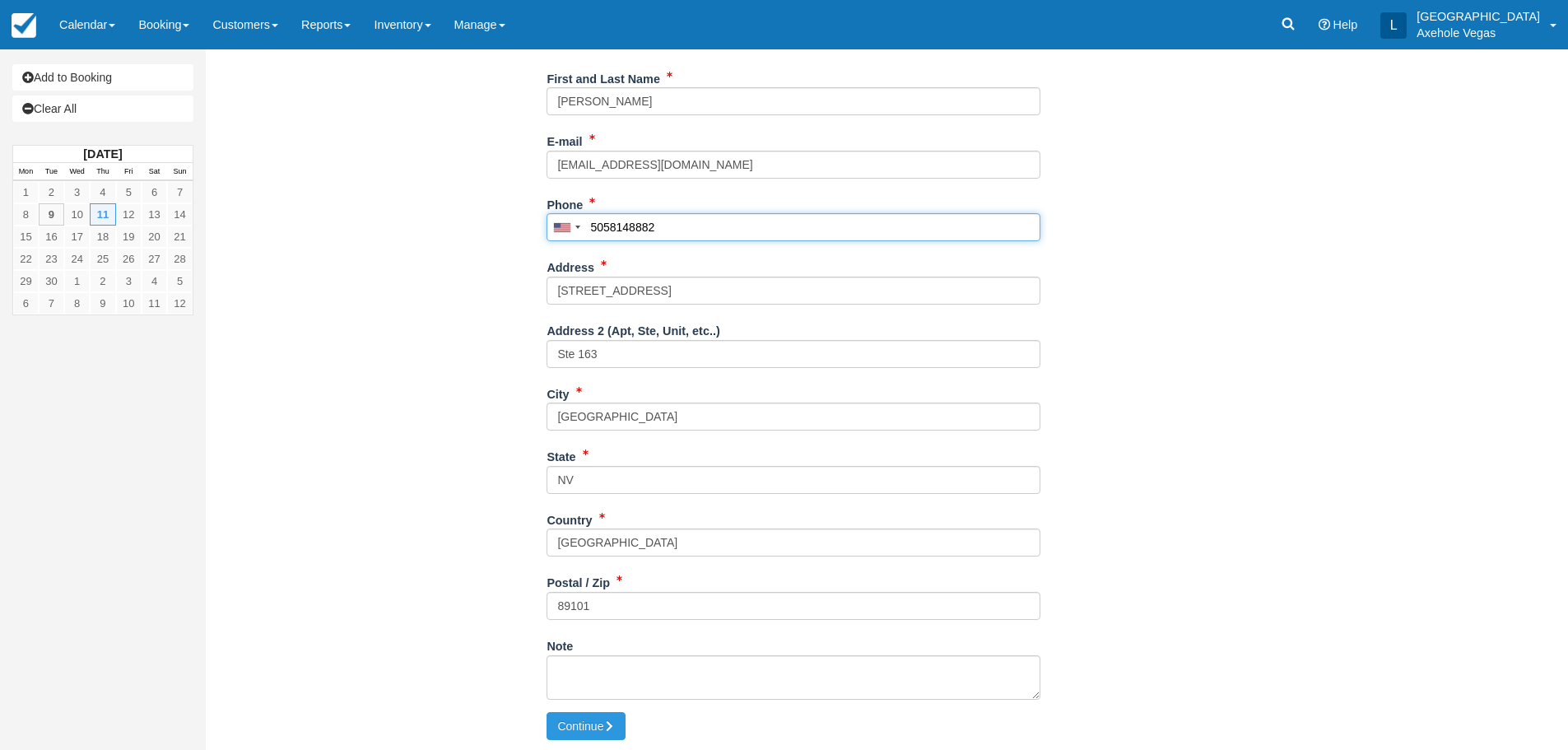
scroll to position [257, 0]
type input "(505) 814-8882"
click at [624, 660] on textarea "Note" at bounding box center [794, 675] width 494 height 45
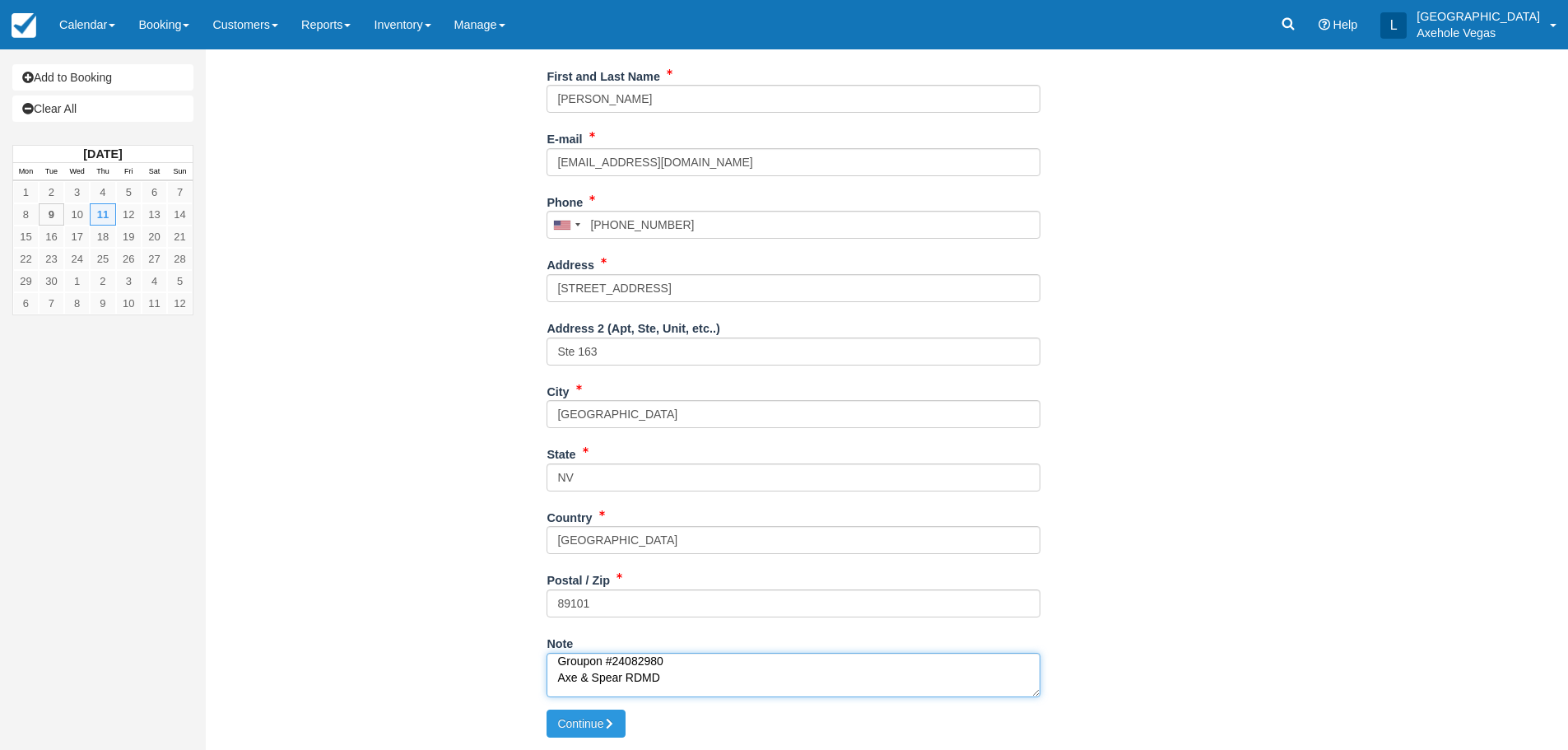
scroll to position [0, 0]
drag, startPoint x: 675, startPoint y: 666, endPoint x: 615, endPoint y: 657, distance: 60.7
click at [615, 657] on textarea "Groupon #24082980 Axe & Spear RDMD 2025.09.09 Sasha - Phone" at bounding box center [794, 675] width 494 height 45
type textarea "Groupon #24082980 Axe & Spear RDMD 2025.09.09 Sasha - Phone"
click at [573, 728] on button "Continue" at bounding box center [586, 724] width 79 height 28
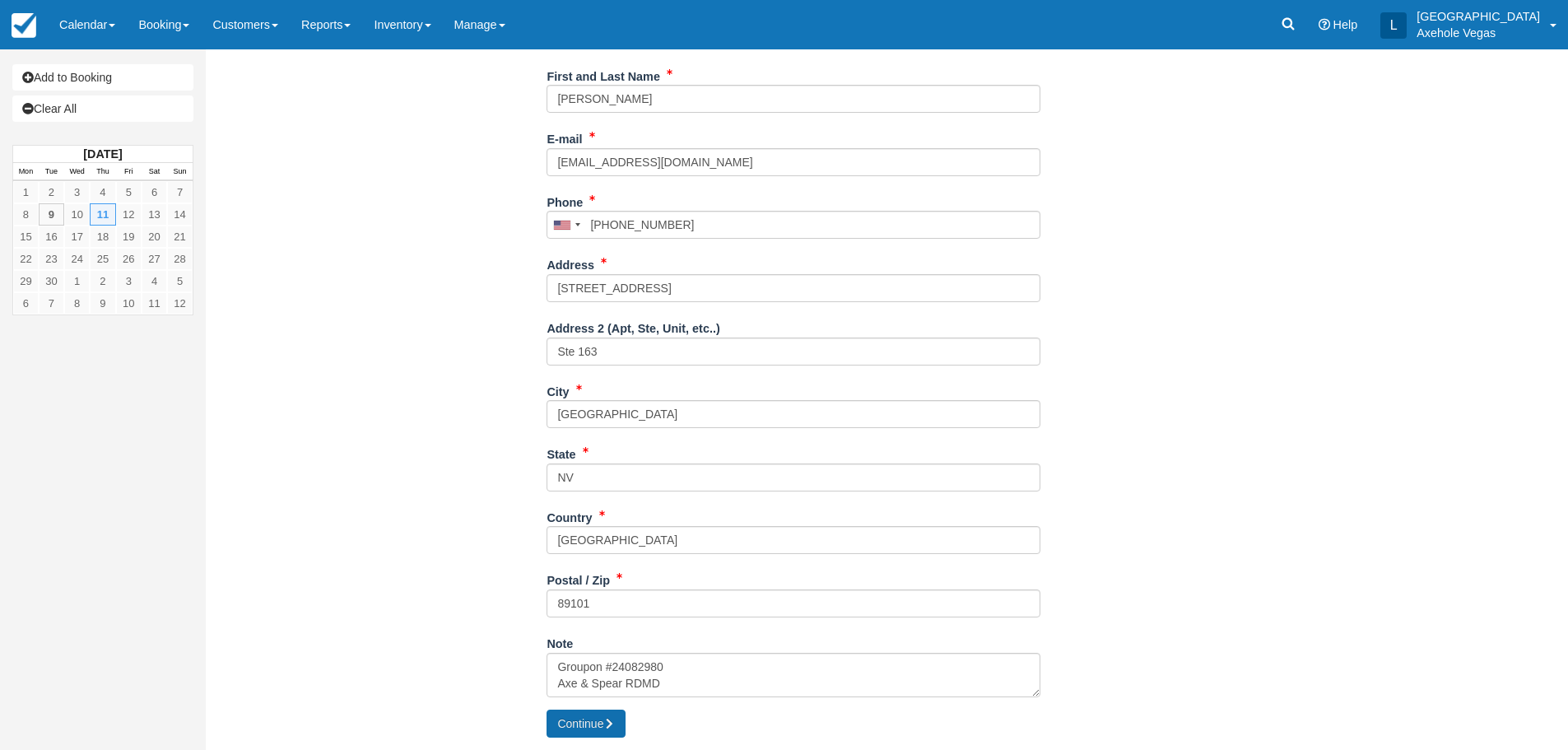
type input "+15058148882"
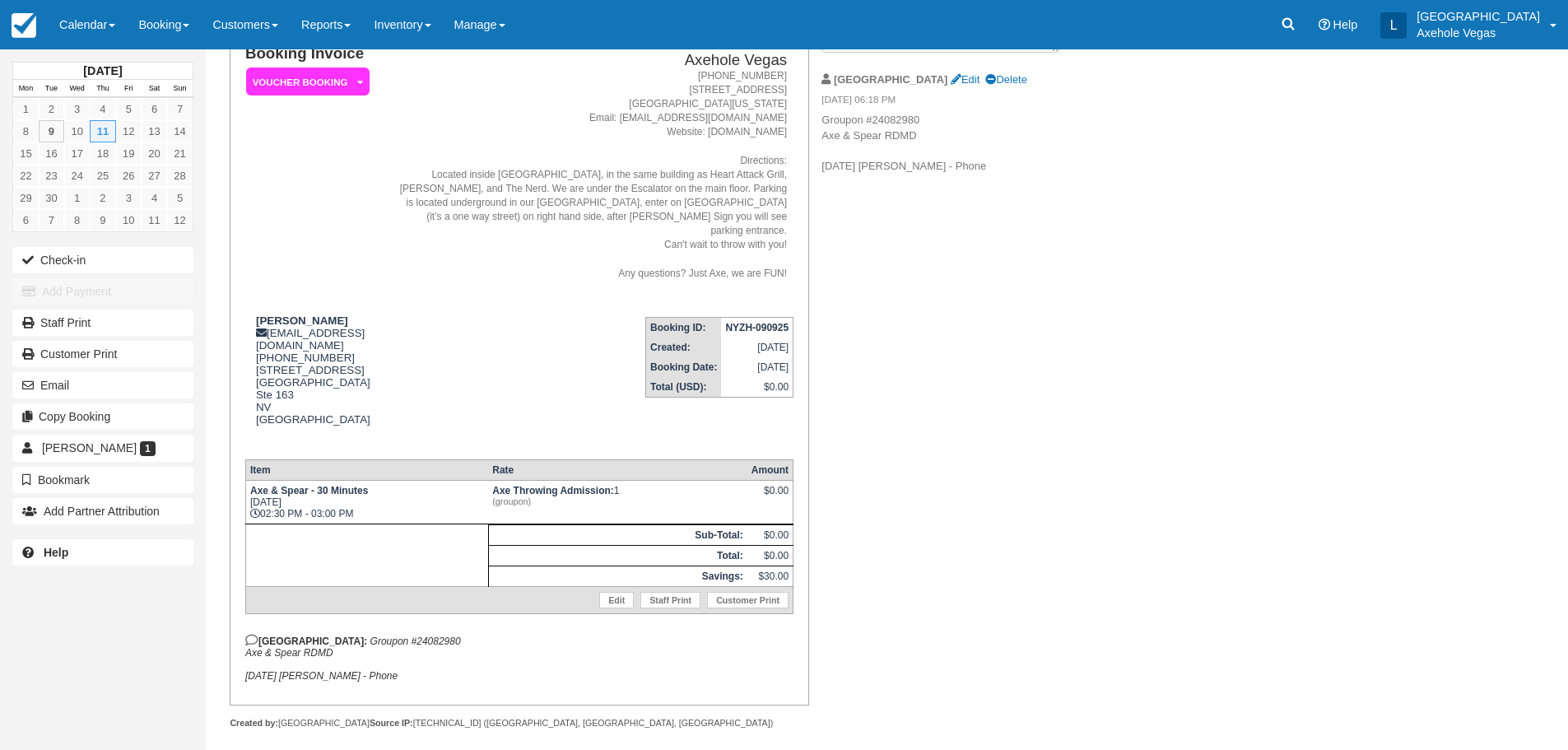
scroll to position [135, 0]
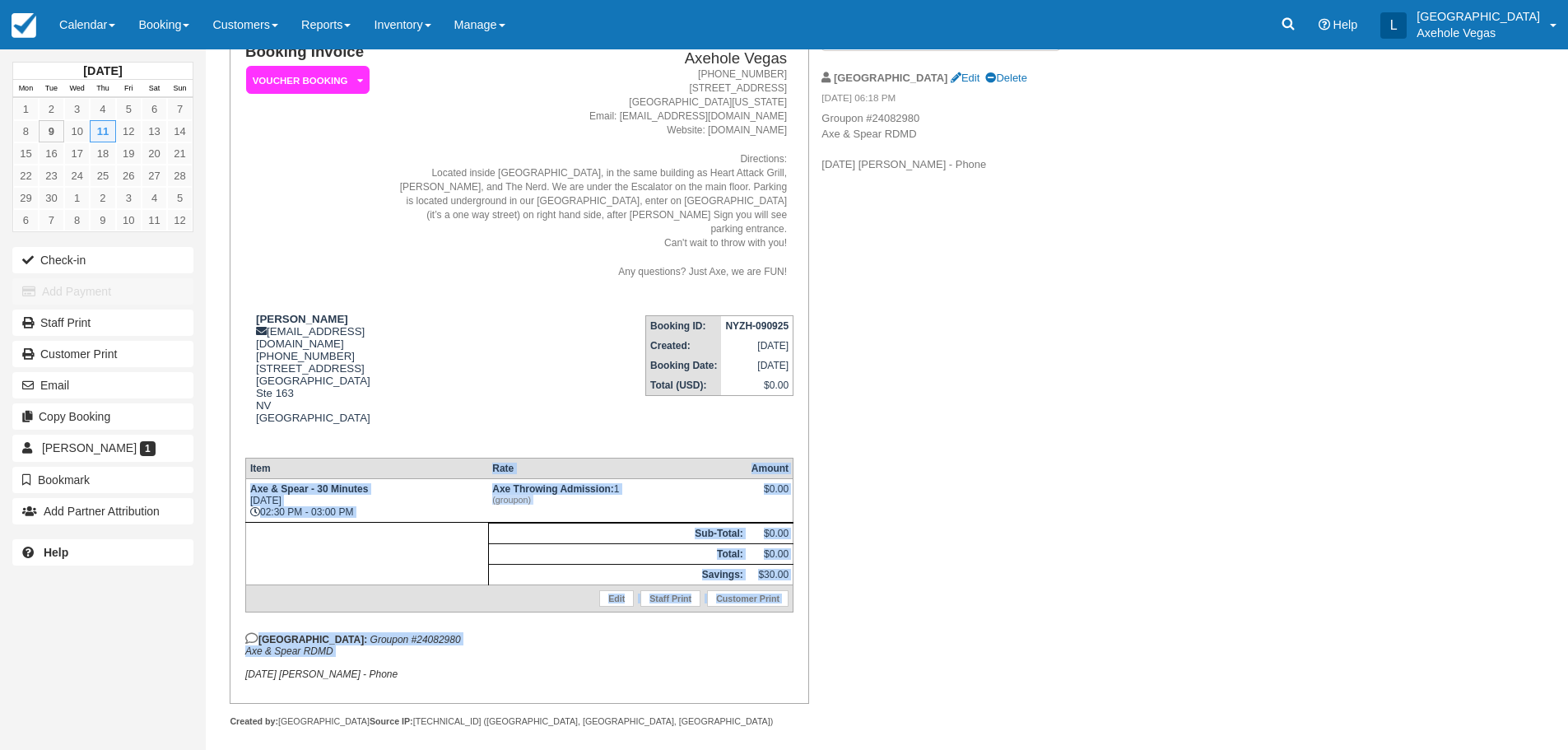
drag, startPoint x: 376, startPoint y: 654, endPoint x: 272, endPoint y: 444, distance: 234.3
click at [272, 444] on div "Booking Invoice Voucher Booking   Pending Payment Deposit Paid Pending VIP Part…" at bounding box center [519, 362] width 548 height 637
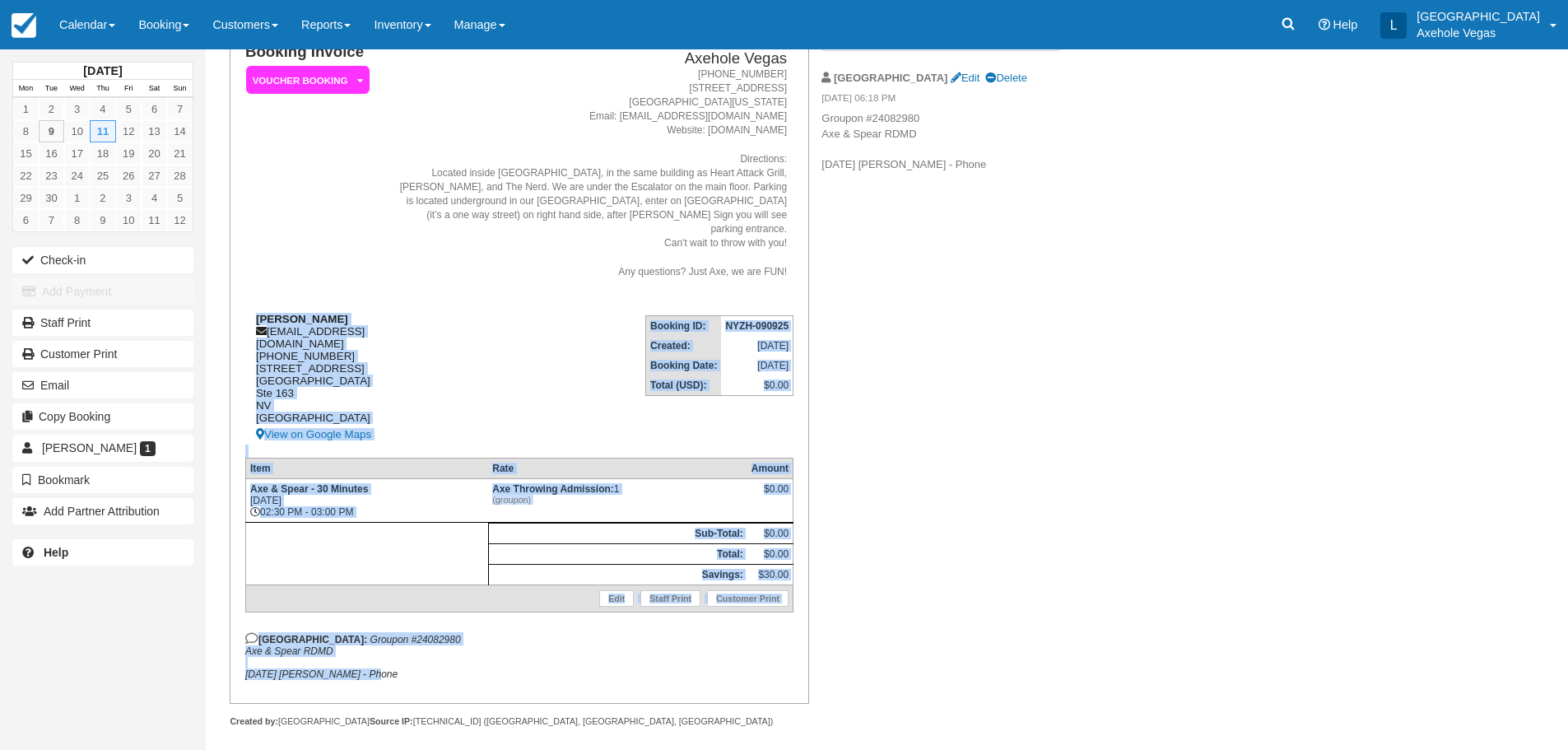
drag, startPoint x: 381, startPoint y: 663, endPoint x: 257, endPoint y: 299, distance: 384.5
click at [257, 299] on div "Booking Invoice Voucher Booking   Pending Payment Deposit Paid Pending VIP Part…" at bounding box center [519, 362] width 548 height 637
copy div "Elaine Fortuna mlle_fortuna@protonmail.com 1 (505) 814-8882 450 Fremont street …"
